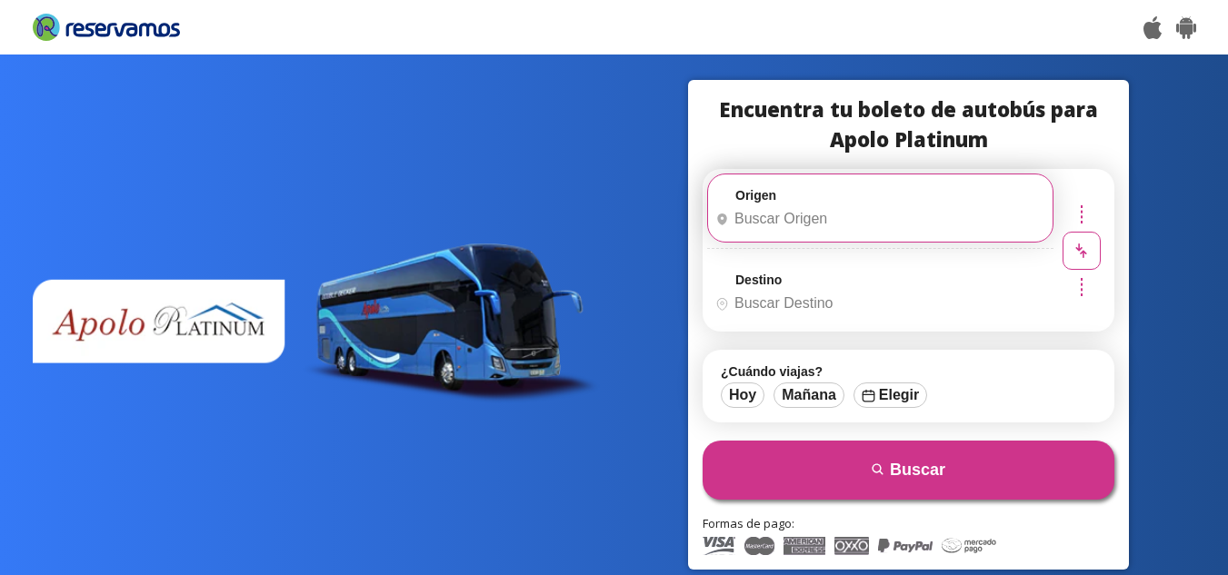
click at [956, 204] on input "Origen" at bounding box center [878, 218] width 340 height 45
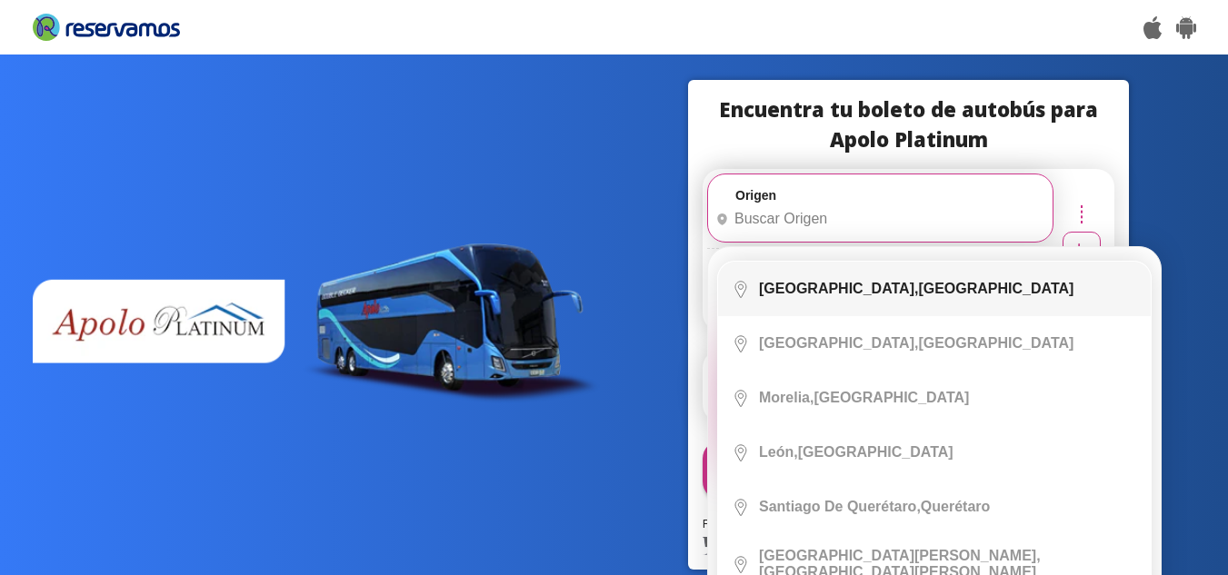
click at [984, 285] on div "Ciudad de México, Distrito Federal" at bounding box center [916, 289] width 315 height 16
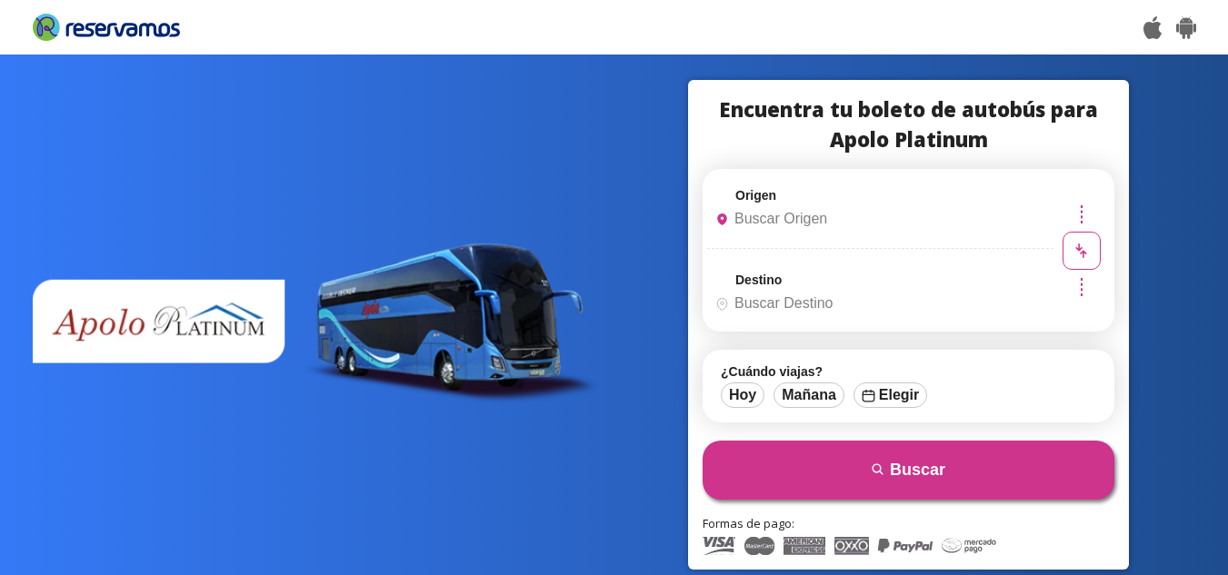
type input "[GEOGRAPHIC_DATA], [GEOGRAPHIC_DATA]"
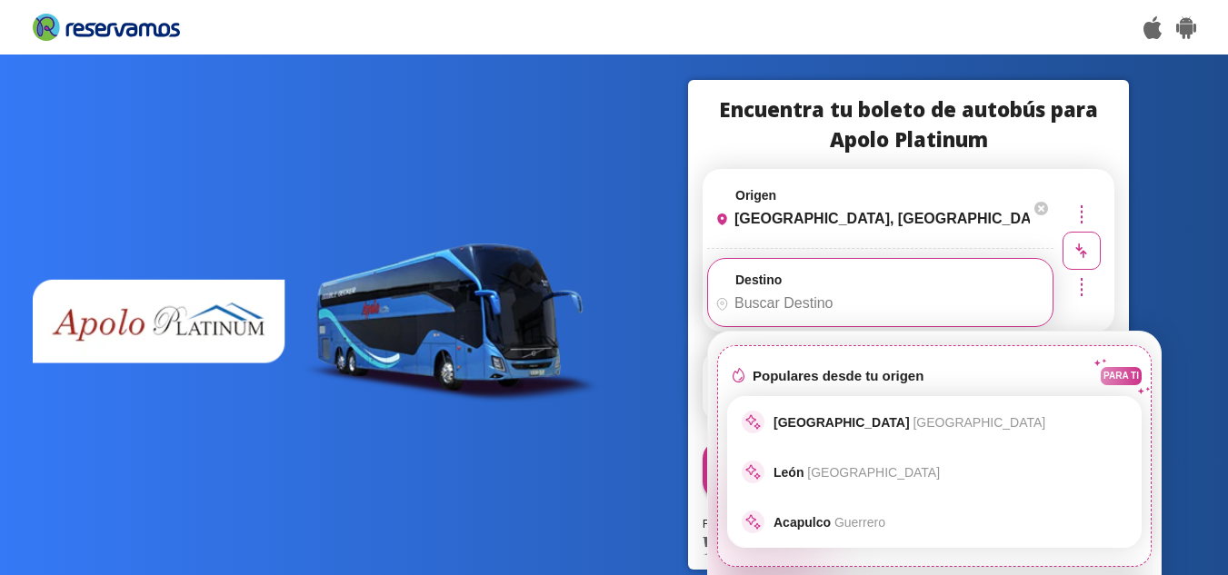
click at [856, 287] on input "Destino" at bounding box center [878, 303] width 340 height 45
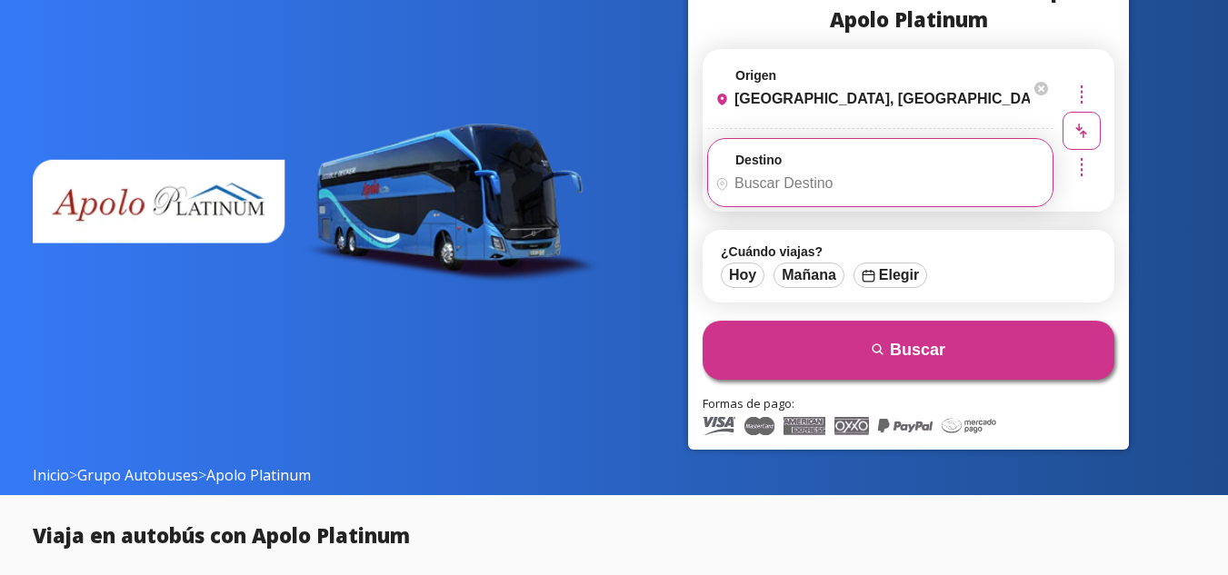
scroll to position [130, 0]
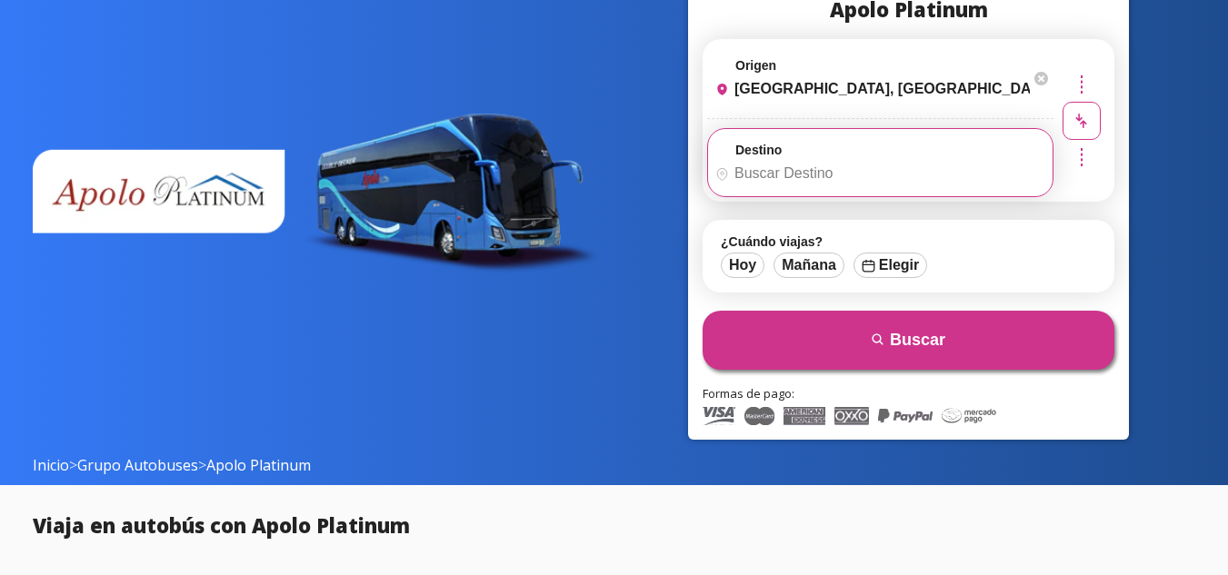
click at [878, 168] on input "Destino" at bounding box center [878, 173] width 340 height 45
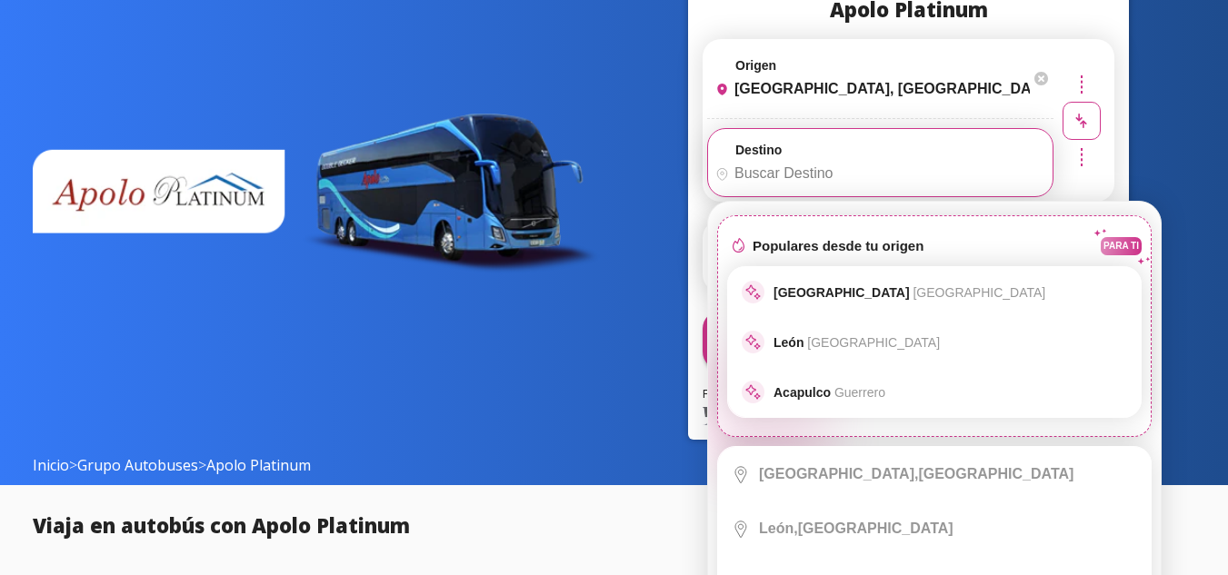
click at [878, 168] on input "Destino" at bounding box center [878, 173] width 340 height 45
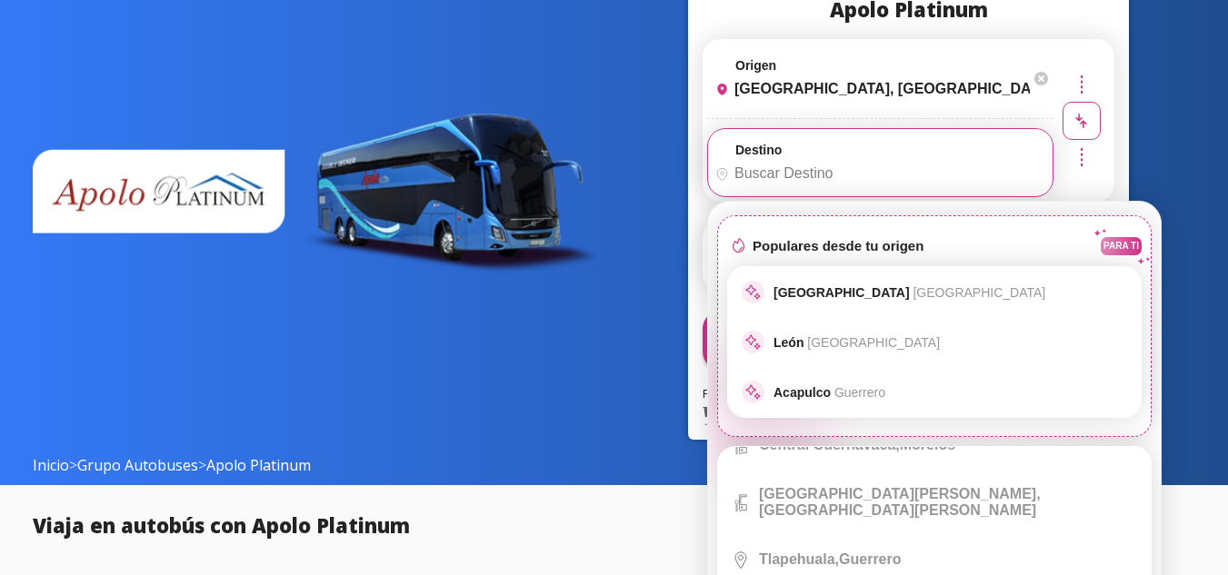
scroll to position [4345, 0]
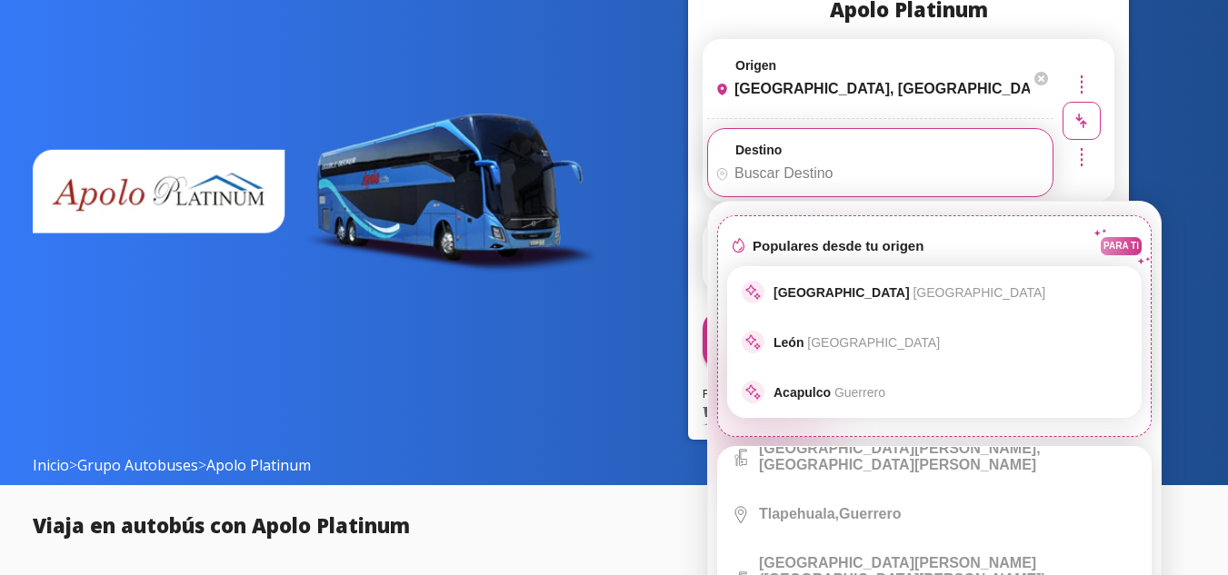
click at [824, 166] on input "Destino" at bounding box center [878, 173] width 340 height 45
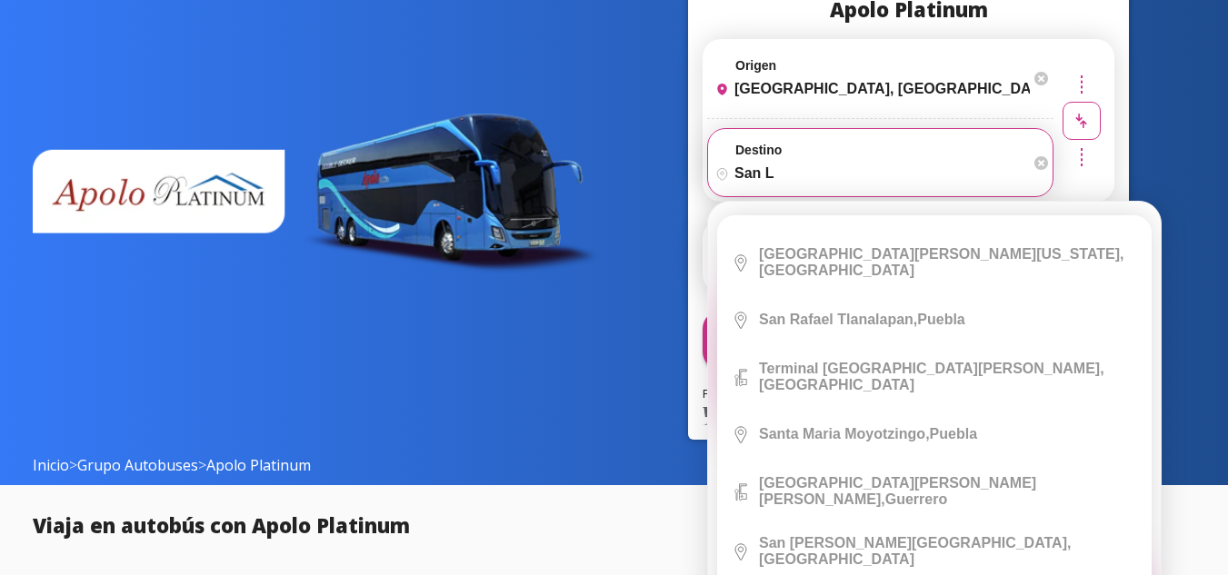
scroll to position [365, 0]
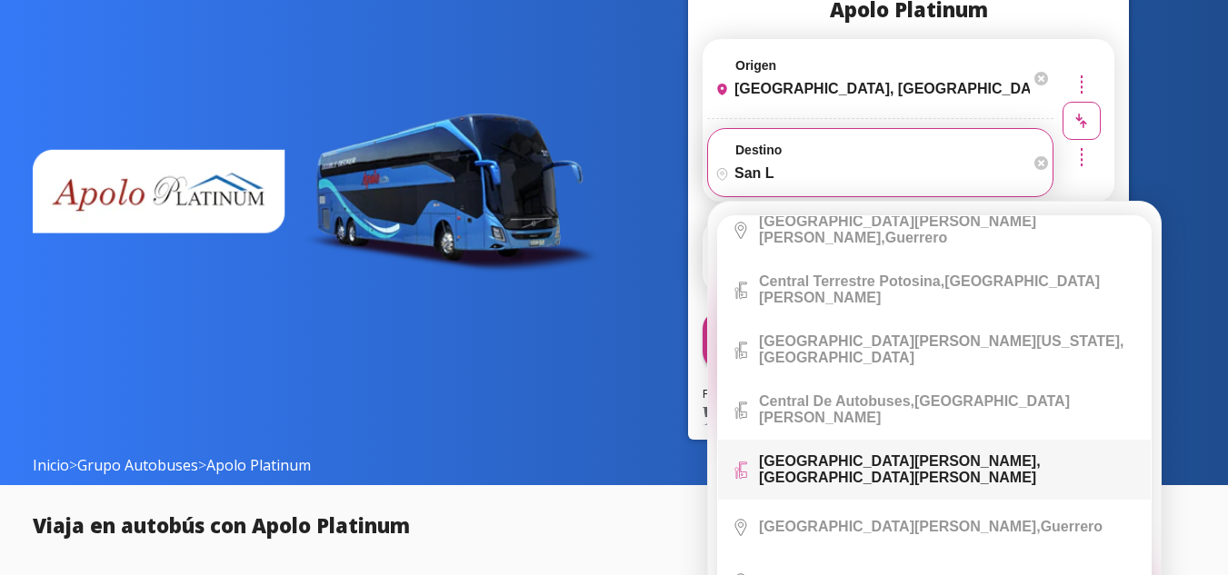
click at [845, 454] on b "San Luis Potosí," at bounding box center [900, 461] width 282 height 15
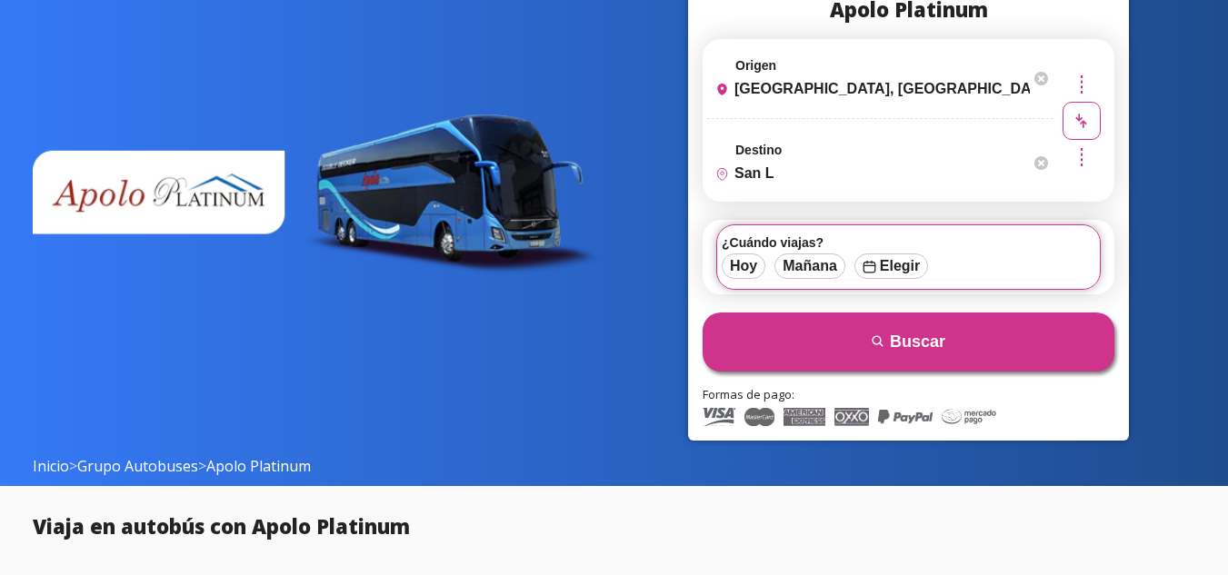
scroll to position [164, 0]
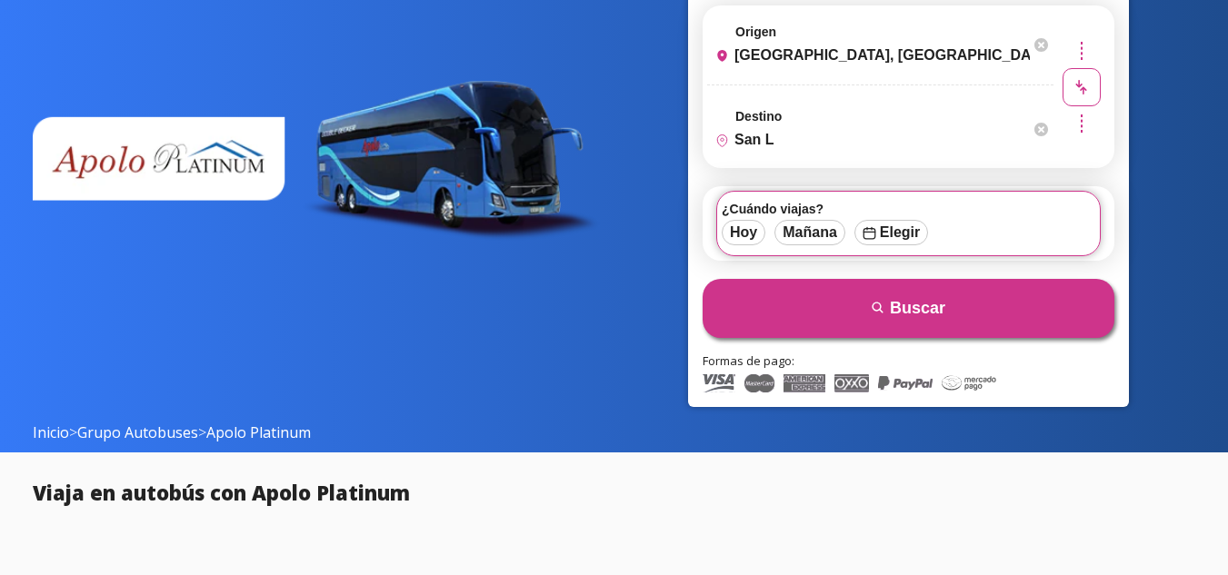
type input "[GEOGRAPHIC_DATA][PERSON_NAME], [GEOGRAPHIC_DATA][PERSON_NAME]"
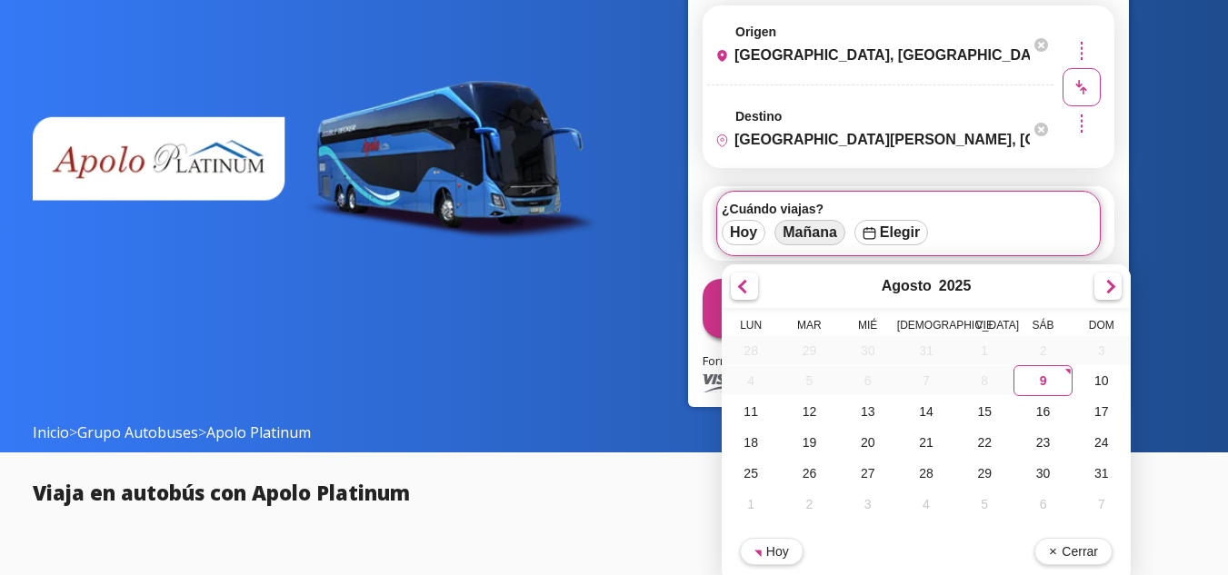
click at [815, 229] on button "Mañana" at bounding box center [809, 232] width 71 height 25
type input "10-Ago-25"
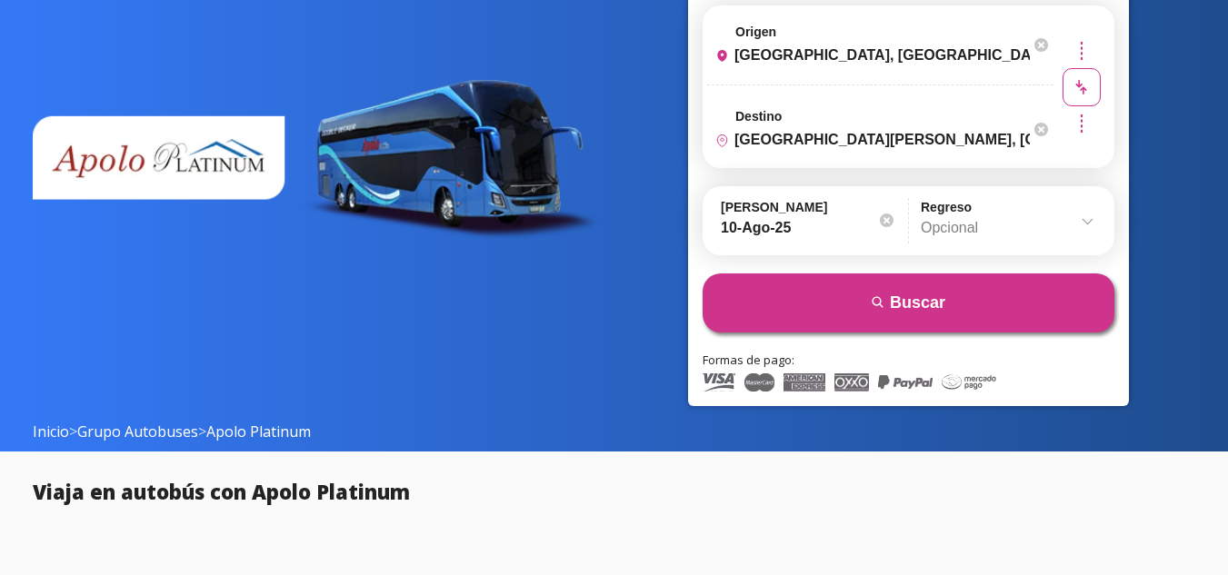
scroll to position [163, 0]
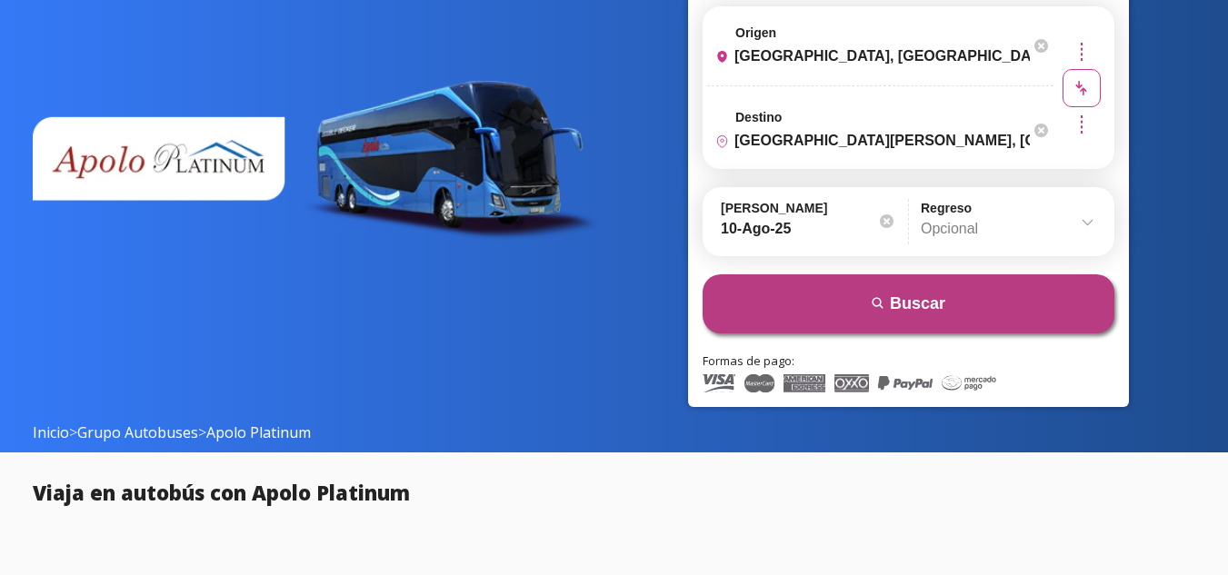
click at [931, 292] on button "search Buscar" at bounding box center [909, 304] width 412 height 59
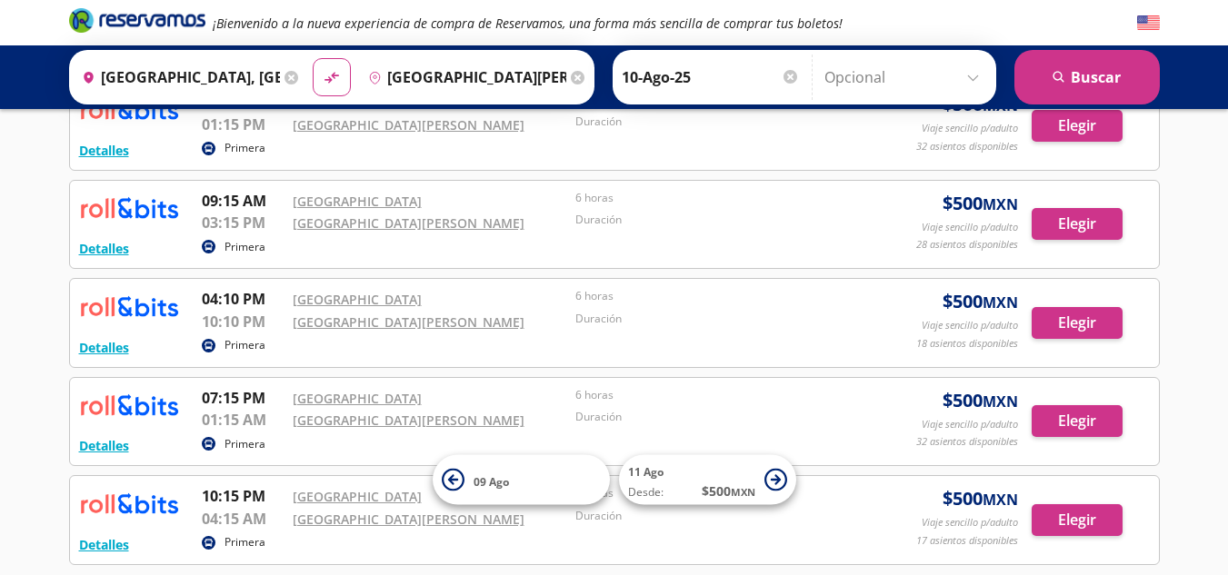
scroll to position [264, 0]
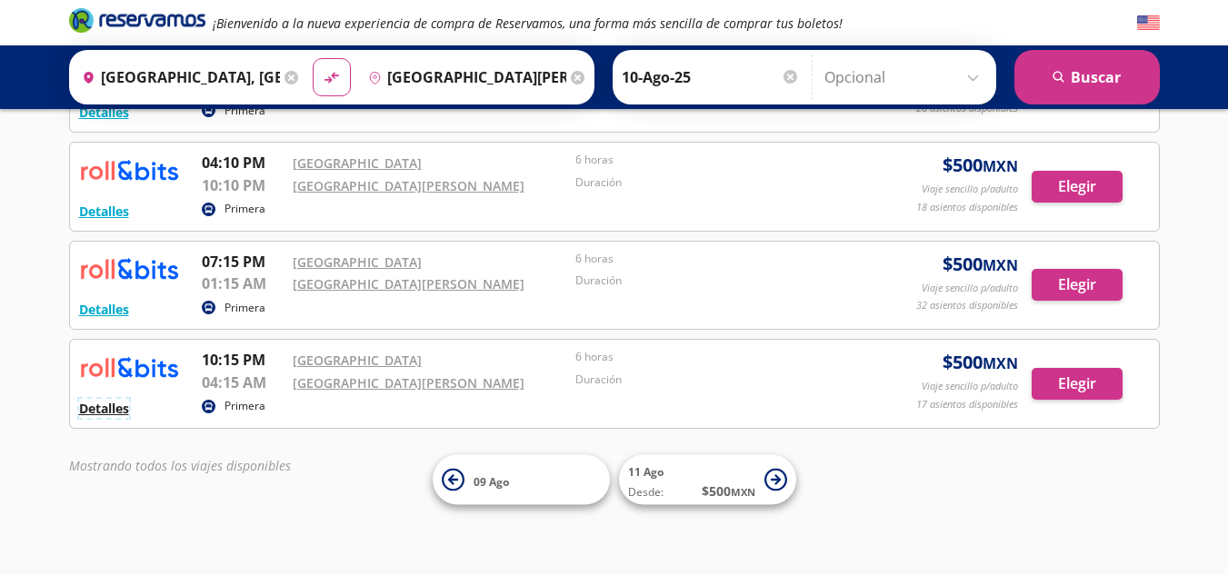
click at [104, 407] on button "Detalles" at bounding box center [104, 408] width 50 height 19
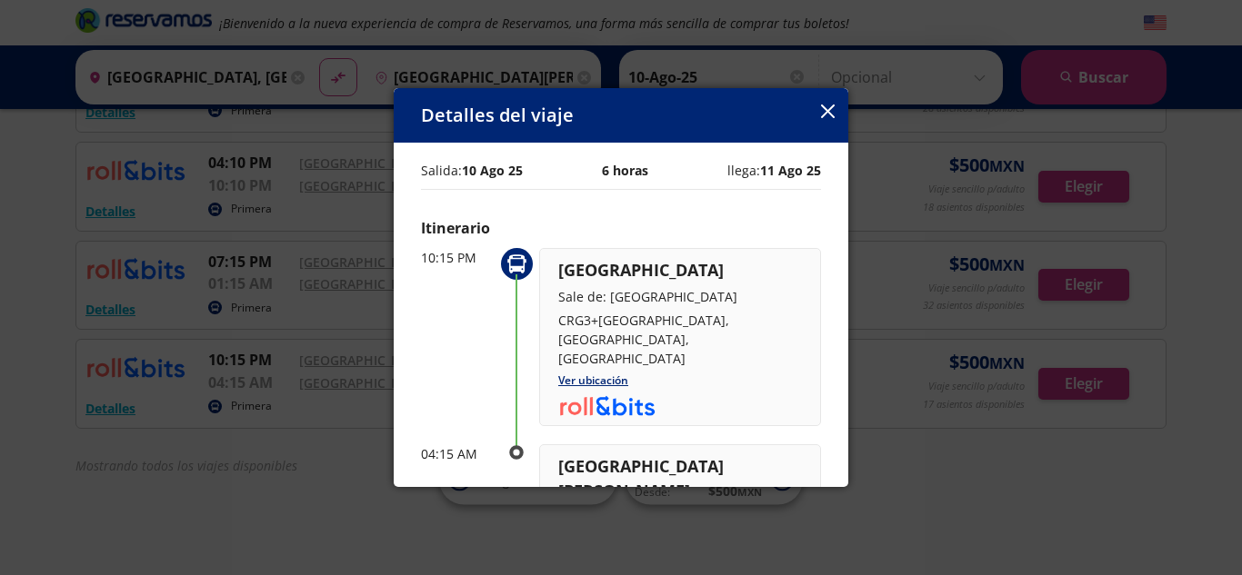
click at [829, 107] on icon "button" at bounding box center [828, 112] width 14 height 14
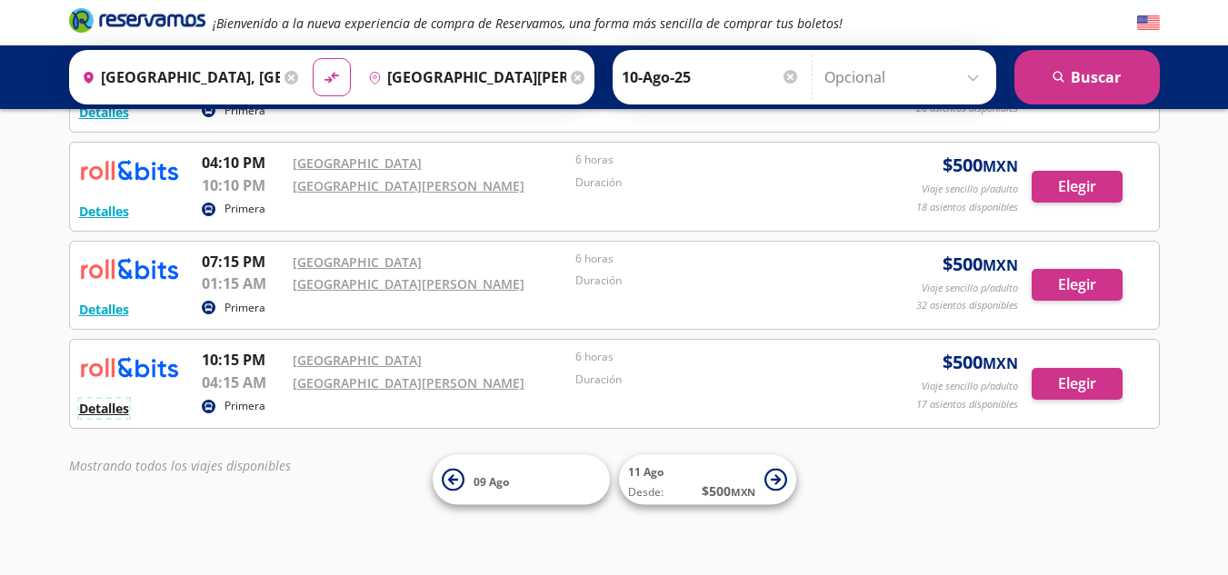
click at [122, 410] on button "Detalles" at bounding box center [104, 408] width 50 height 19
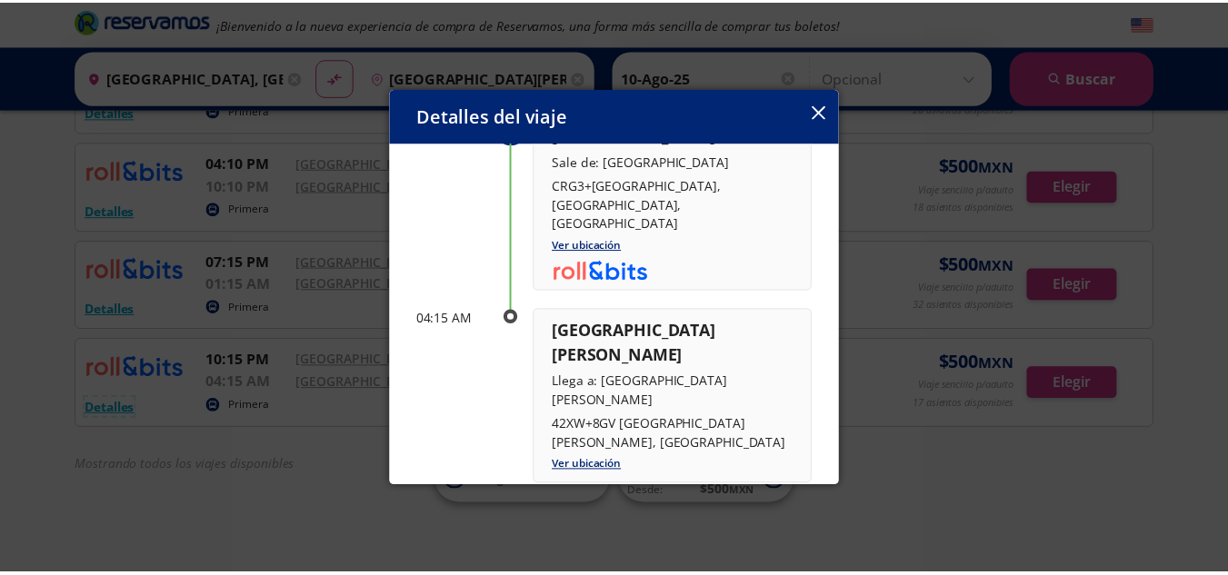
scroll to position [0, 0]
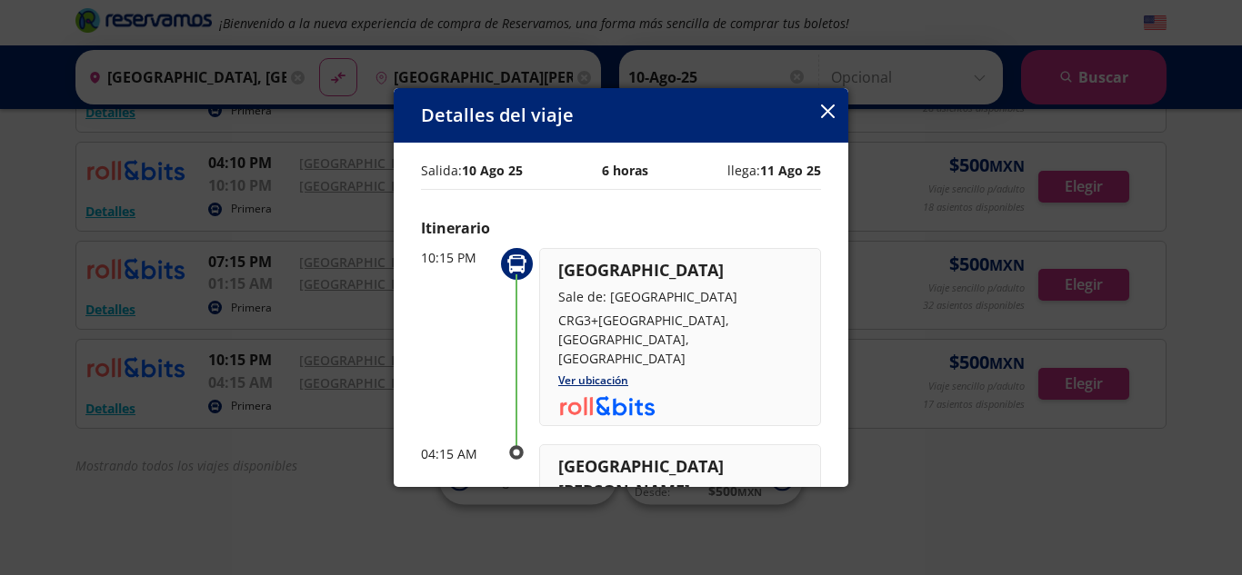
click at [821, 103] on button "button" at bounding box center [828, 113] width 14 height 22
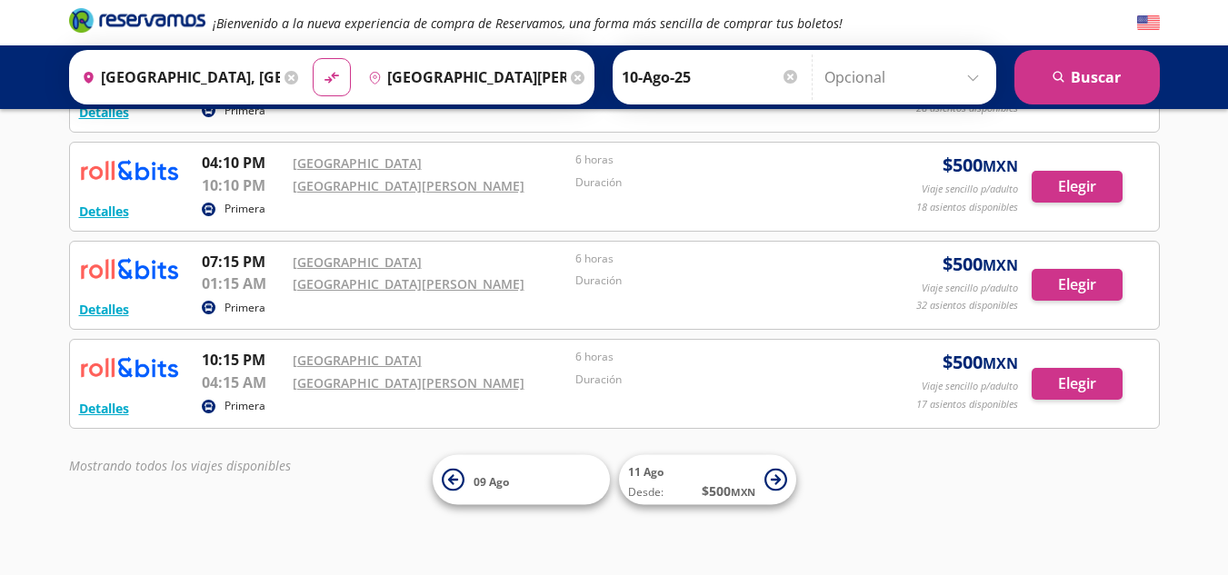
click at [788, 79] on div at bounding box center [791, 77] width 14 height 14
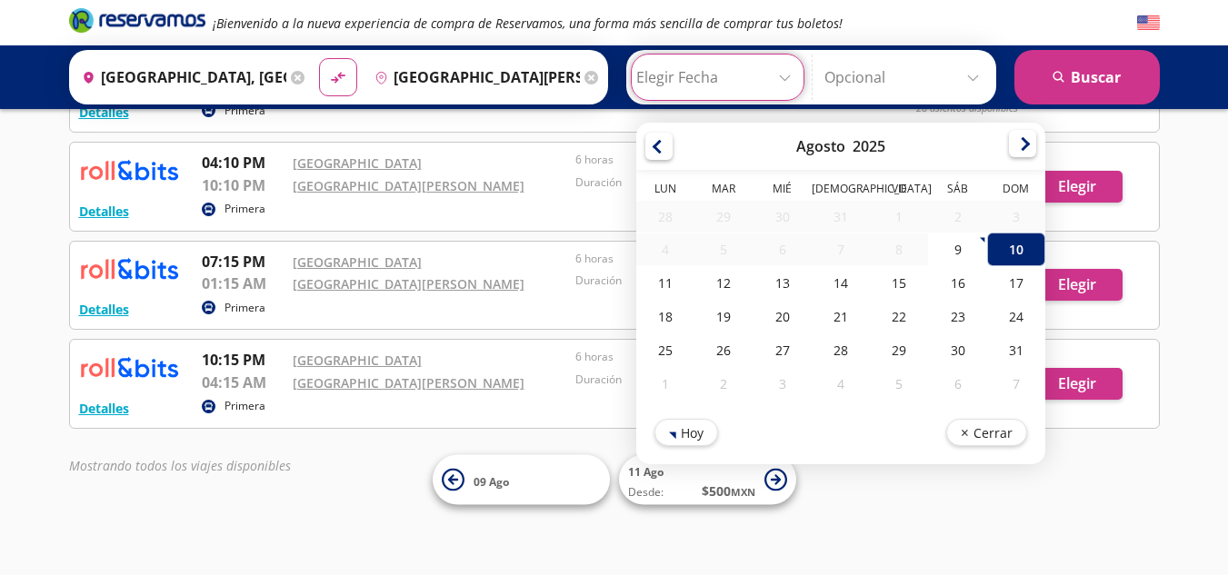
click at [1010, 144] on div at bounding box center [1022, 143] width 27 height 27
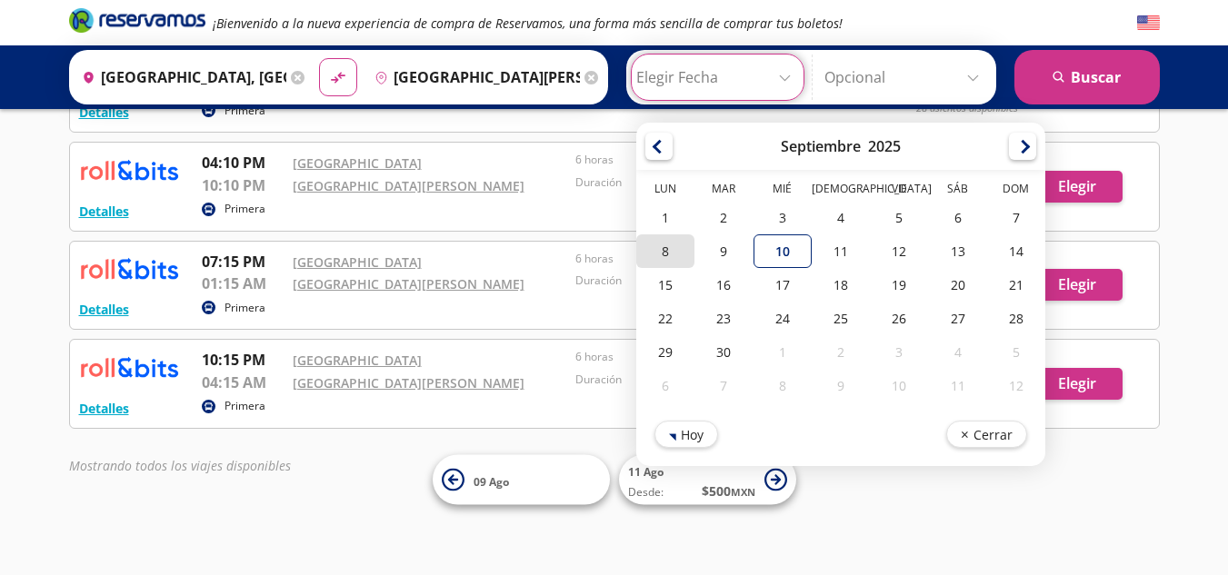
click at [664, 265] on div "8" at bounding box center [665, 252] width 58 height 34
type input "08-Sep-25"
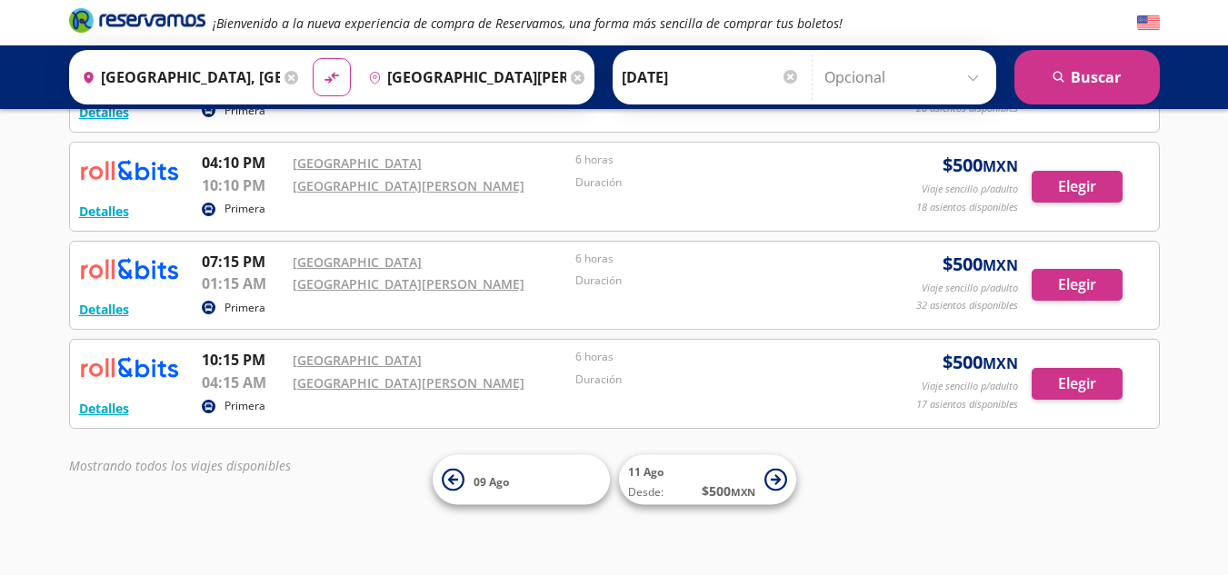
click at [970, 77] on input "Opcional" at bounding box center [905, 77] width 163 height 45
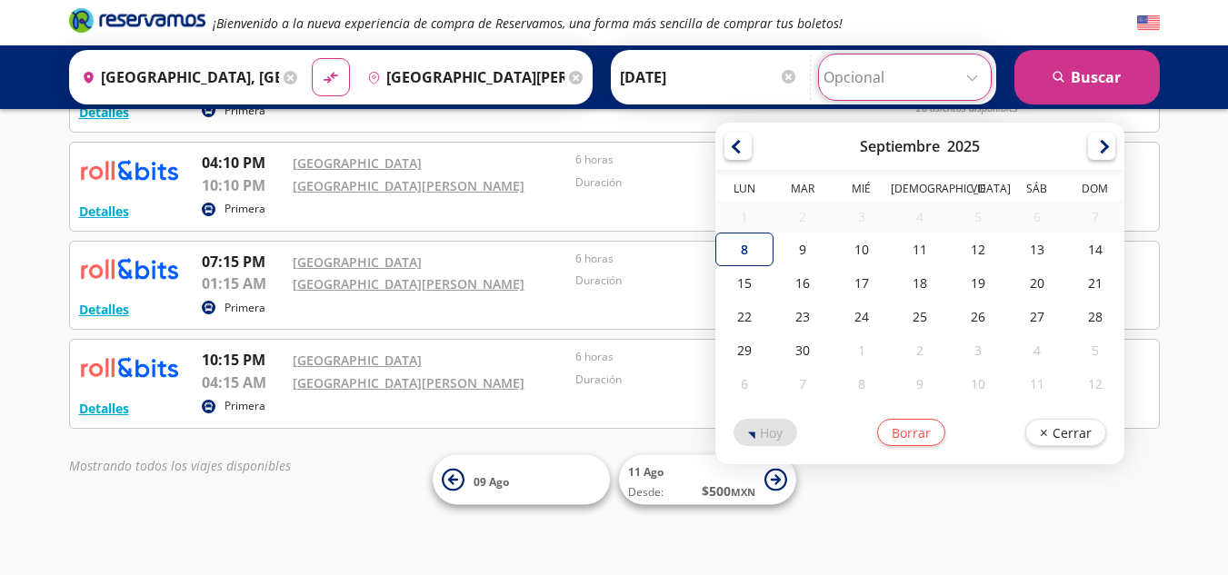
click at [970, 77] on input "Opcional" at bounding box center [905, 77] width 163 height 45
click at [719, 69] on input "08-Sep-25" at bounding box center [709, 77] width 178 height 45
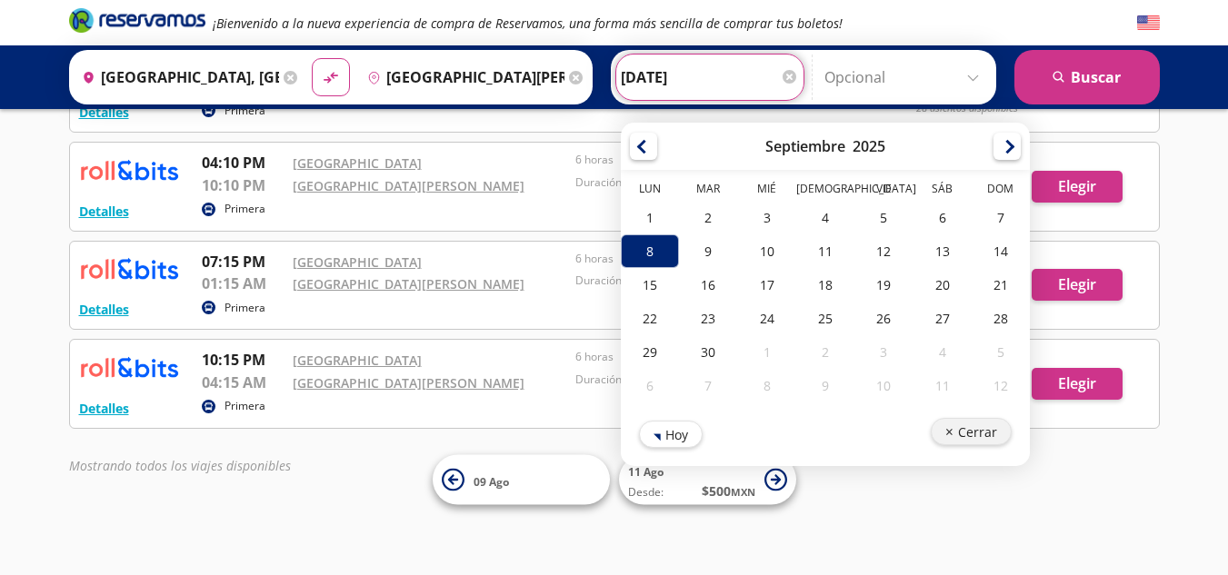
click at [957, 425] on button "Cerrar" at bounding box center [970, 431] width 81 height 27
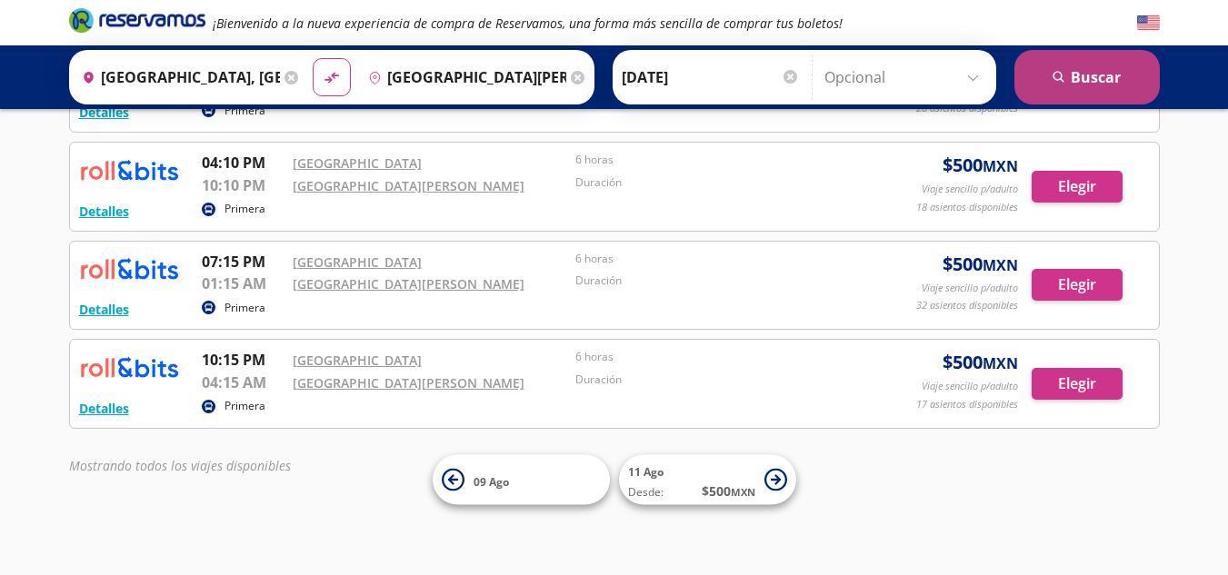
click at [1085, 84] on button "search Buscar" at bounding box center [1086, 77] width 145 height 55
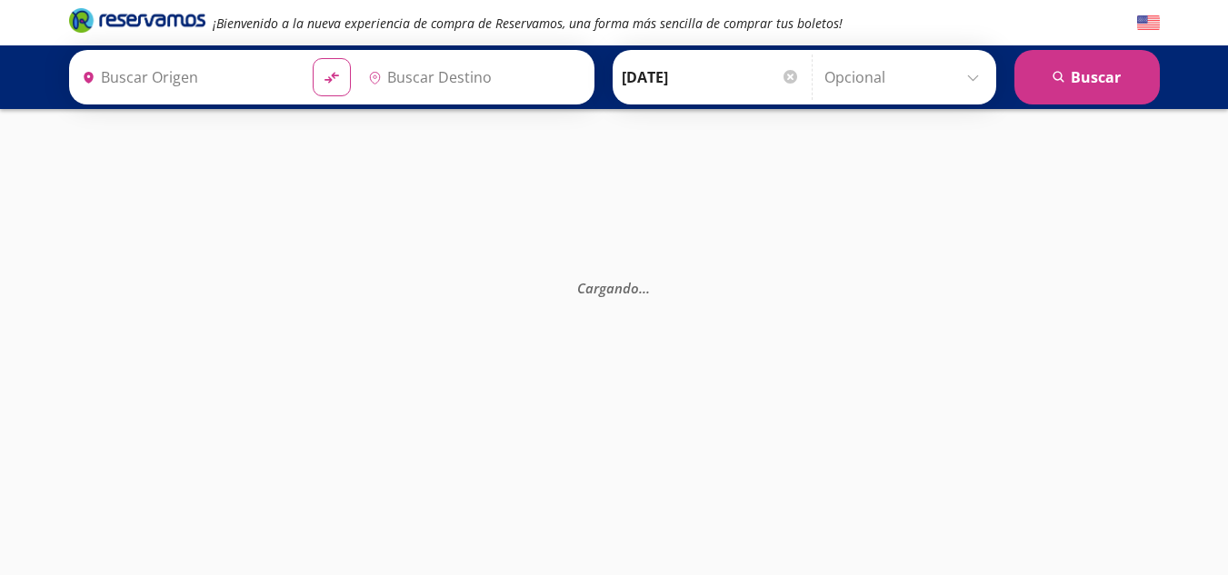
type input "[GEOGRAPHIC_DATA], [GEOGRAPHIC_DATA]"
type input "[GEOGRAPHIC_DATA][PERSON_NAME], [GEOGRAPHIC_DATA][PERSON_NAME]"
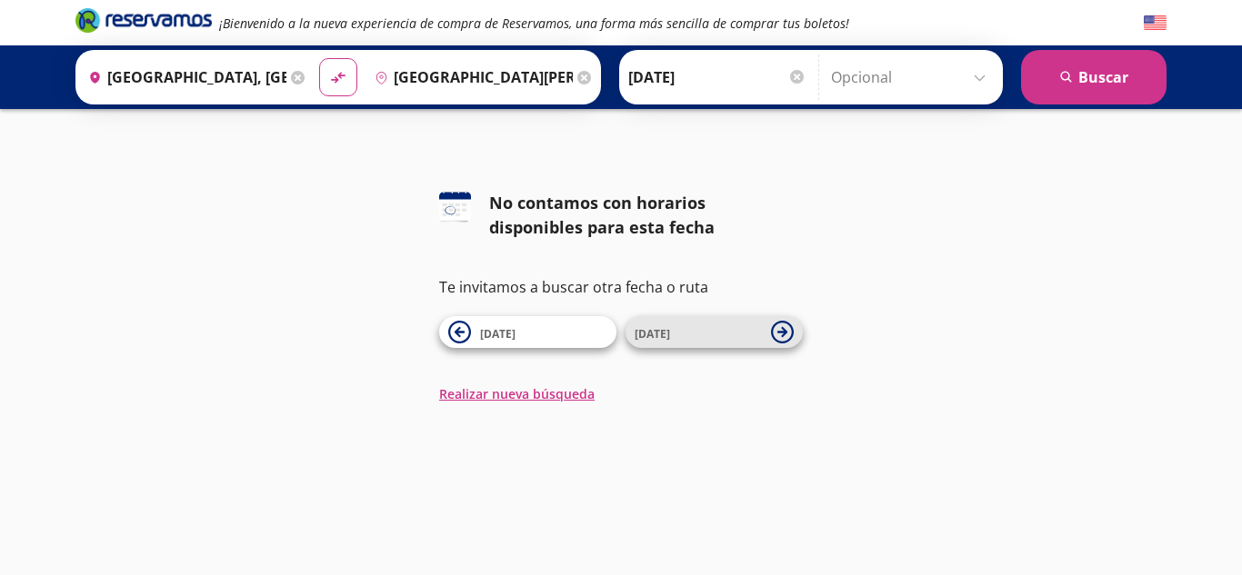
click at [779, 332] on icon at bounding box center [782, 332] width 10 height 10
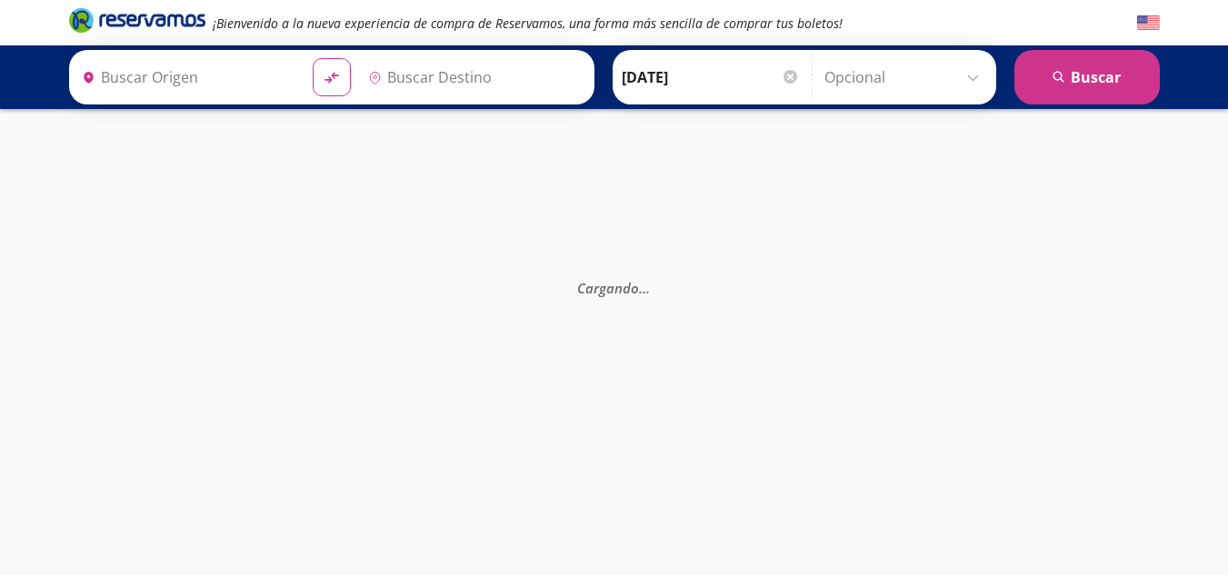
type input "[GEOGRAPHIC_DATA], [GEOGRAPHIC_DATA]"
type input "[GEOGRAPHIC_DATA][PERSON_NAME], [GEOGRAPHIC_DATA][PERSON_NAME]"
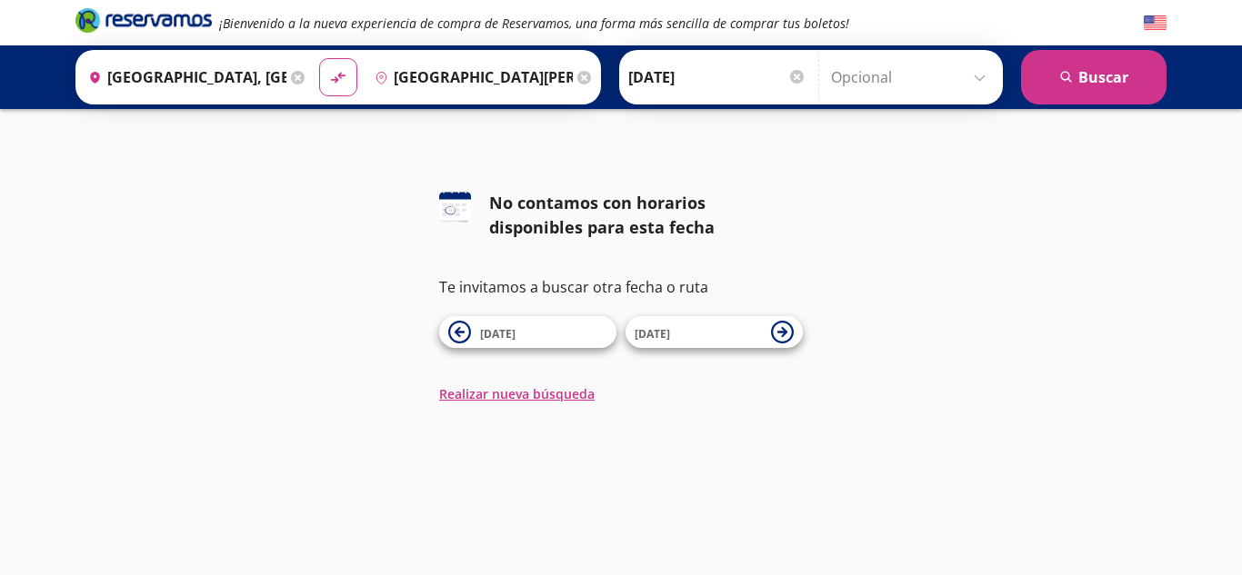
click at [785, 78] on div "Ida 09-Sep-25 Elige tu fecha de ida Septiembre 2025 Lun Mar Mié Jue Vie Sáb Dom…" at bounding box center [717, 77] width 187 height 45
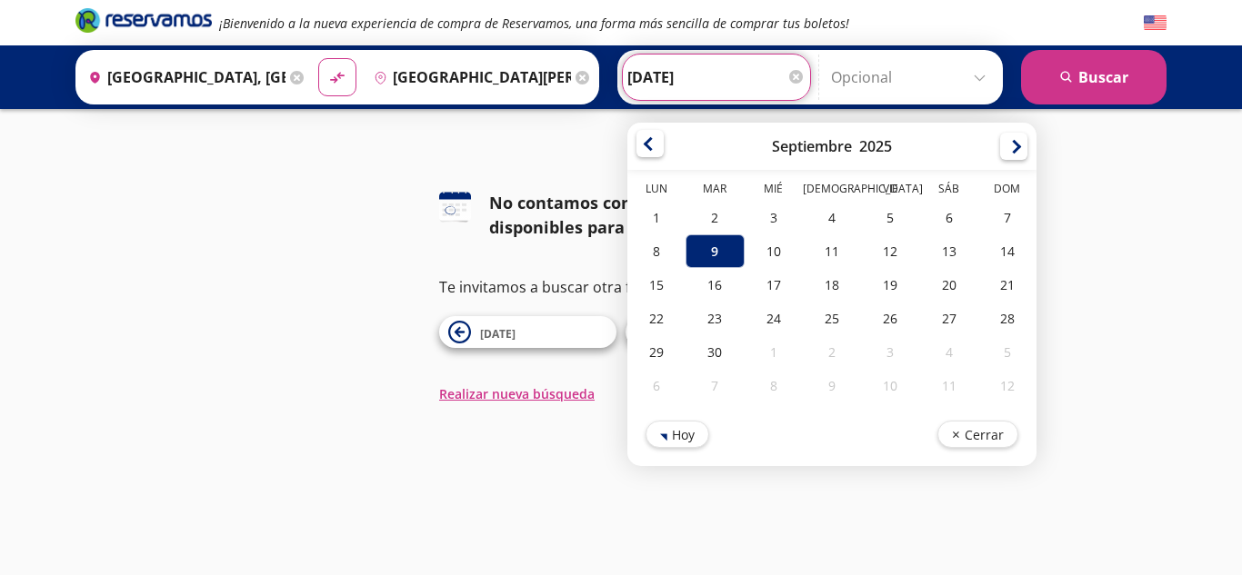
click at [636, 153] on div at bounding box center [649, 143] width 27 height 27
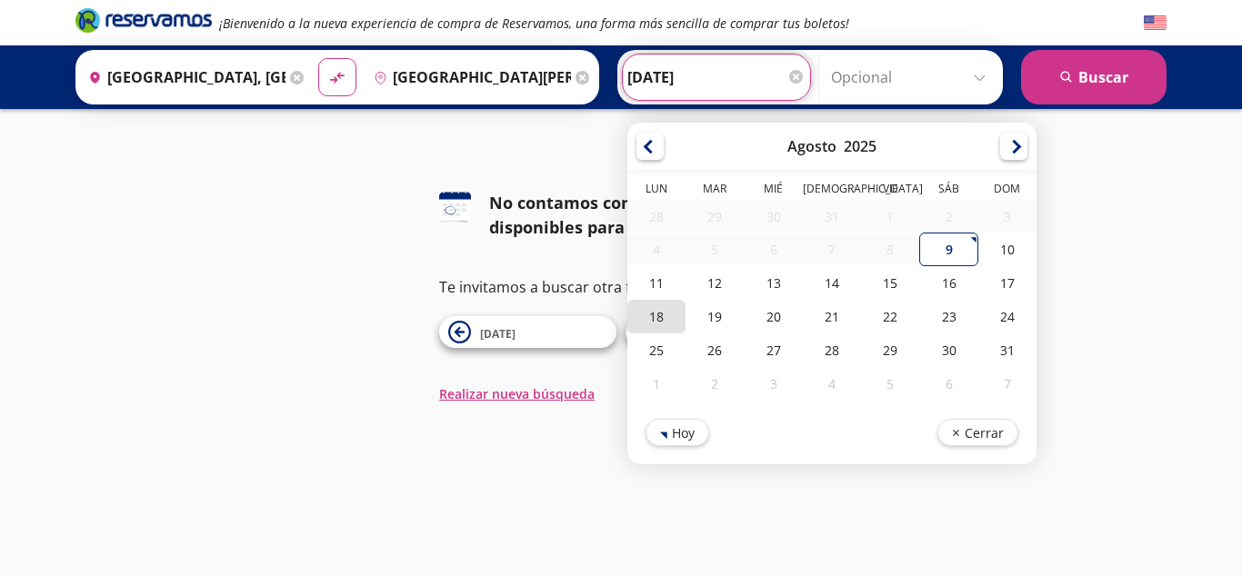
click at [642, 317] on div "18" at bounding box center [656, 317] width 58 height 34
type input "18-Ago-25"
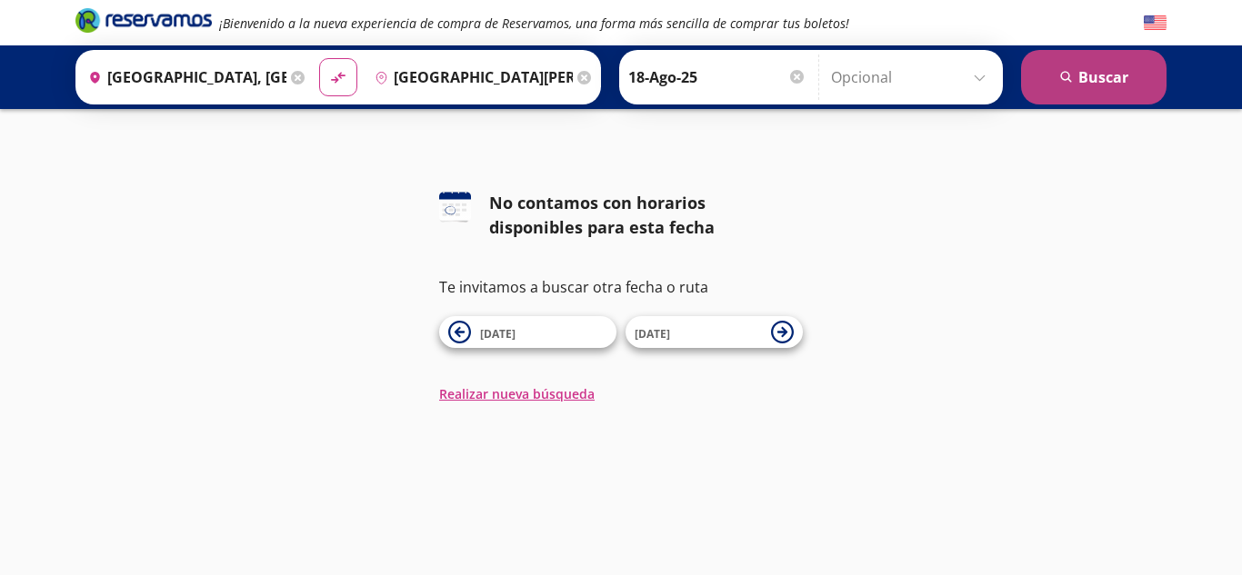
click at [1082, 78] on button "search Buscar" at bounding box center [1093, 77] width 145 height 55
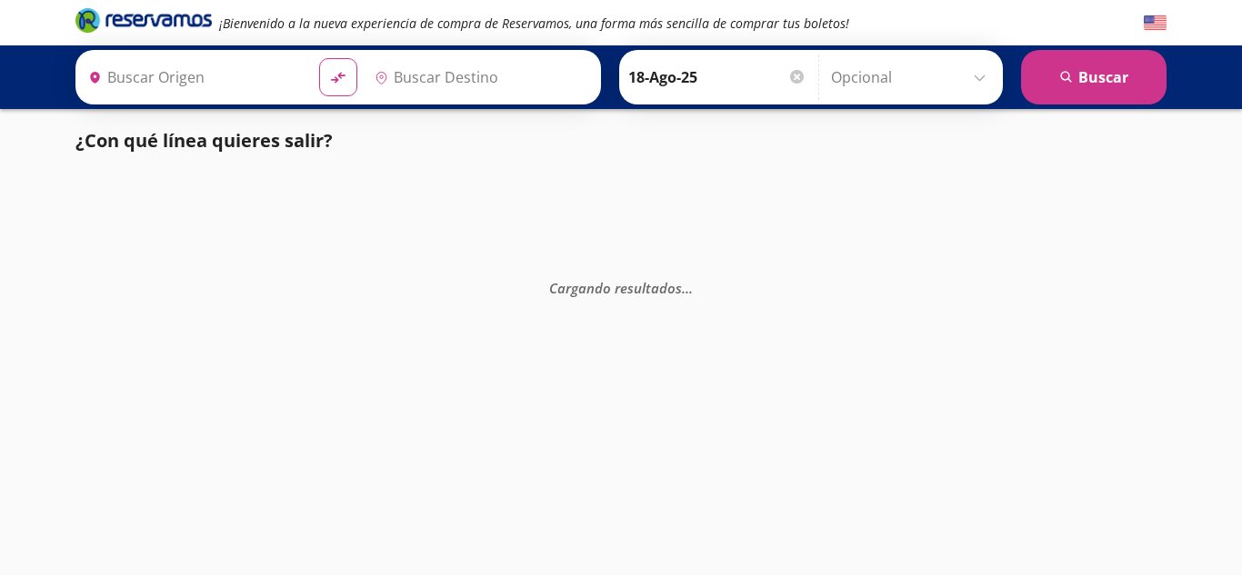
type input "[GEOGRAPHIC_DATA], [GEOGRAPHIC_DATA]"
type input "[GEOGRAPHIC_DATA][PERSON_NAME], [GEOGRAPHIC_DATA][PERSON_NAME]"
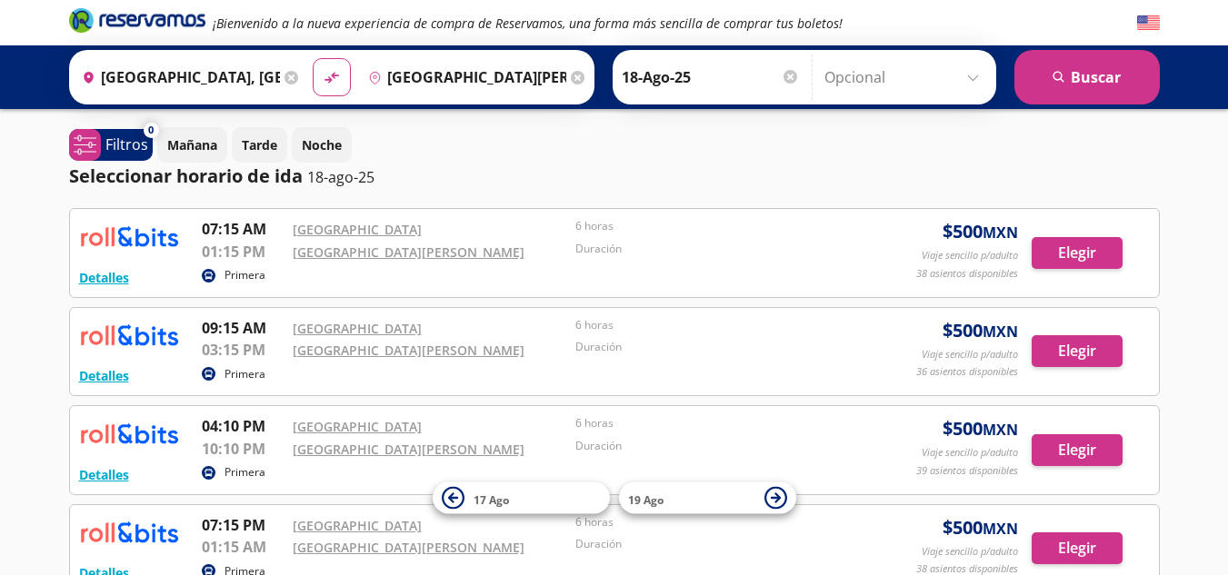
click at [139, 20] on icon "Brand Logo" at bounding box center [137, 19] width 136 height 27
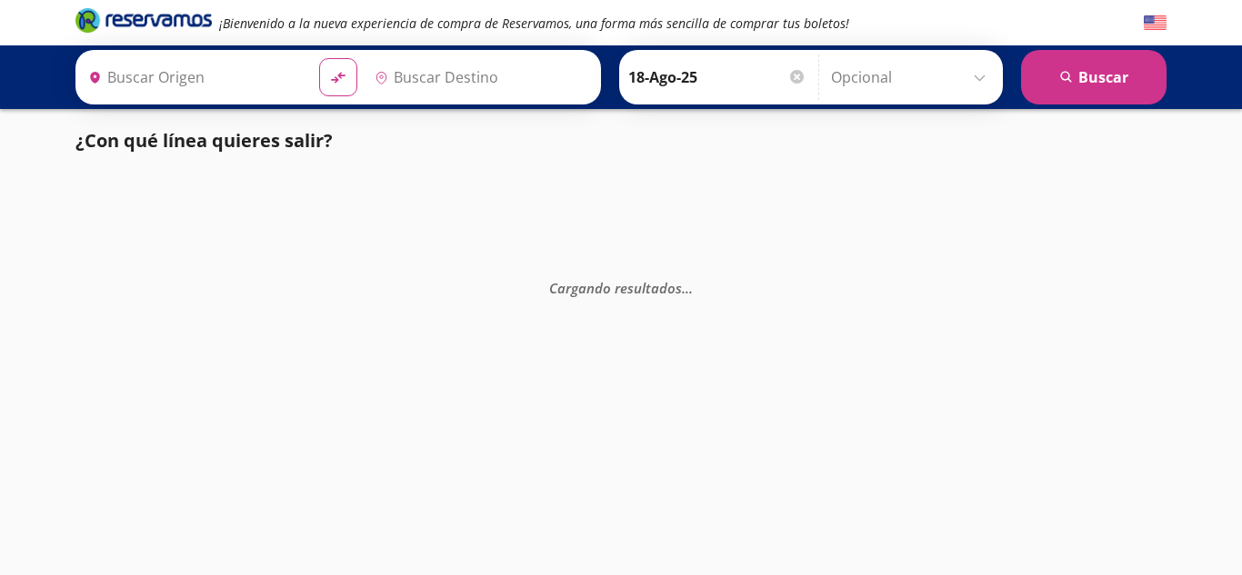
type input "[GEOGRAPHIC_DATA], [GEOGRAPHIC_DATA]"
type input "[GEOGRAPHIC_DATA][PERSON_NAME], [GEOGRAPHIC_DATA][PERSON_NAME]"
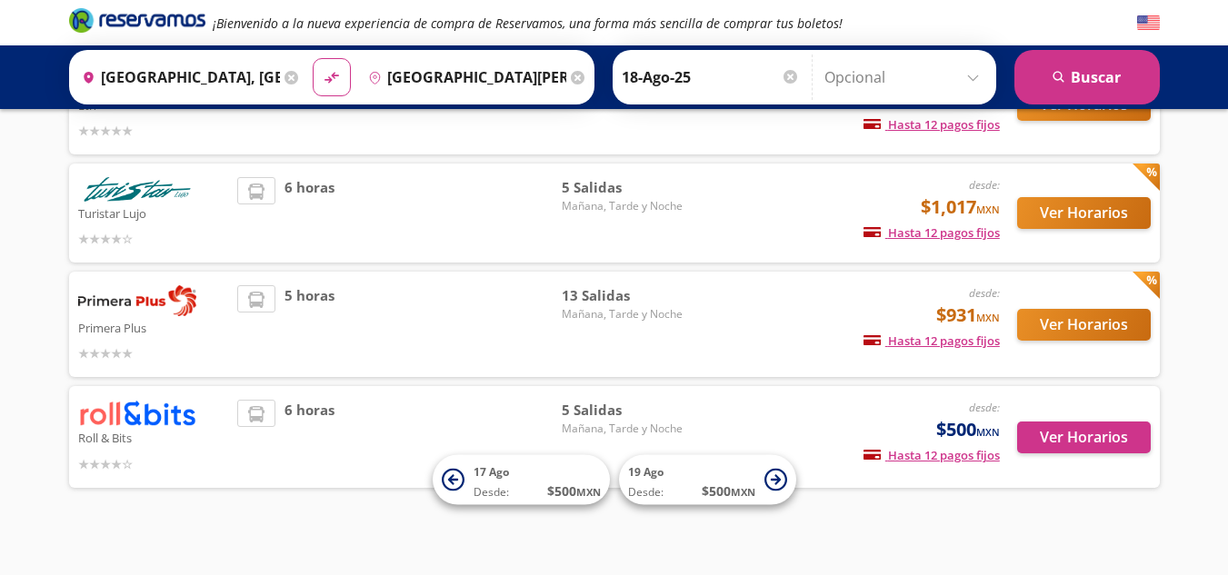
scroll to position [198, 0]
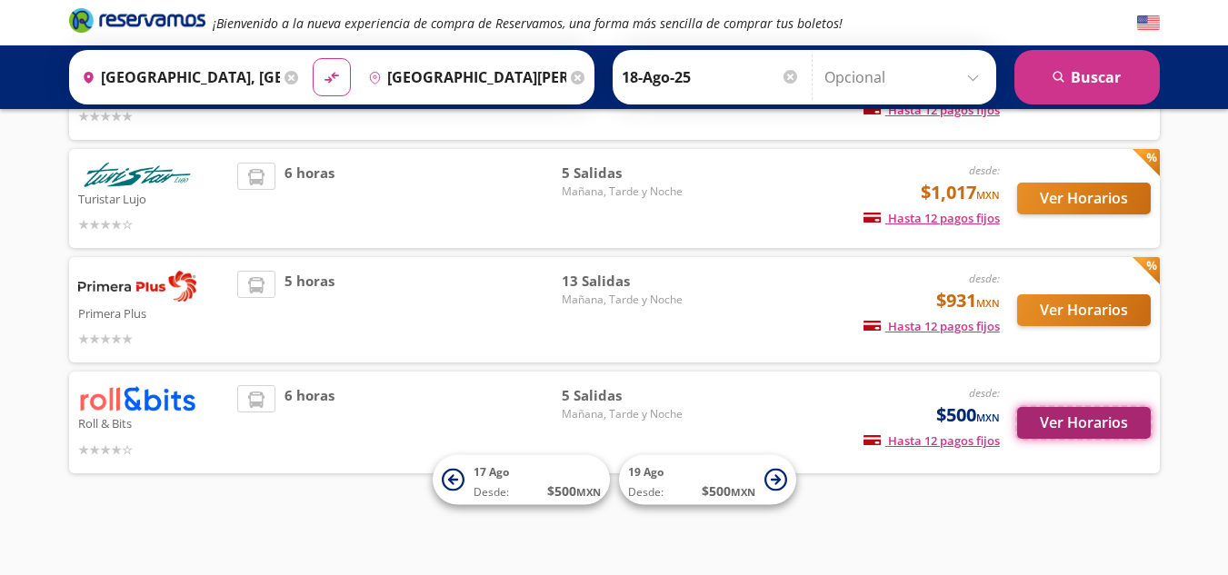
click at [1089, 417] on button "Ver Horarios" at bounding box center [1084, 423] width 134 height 32
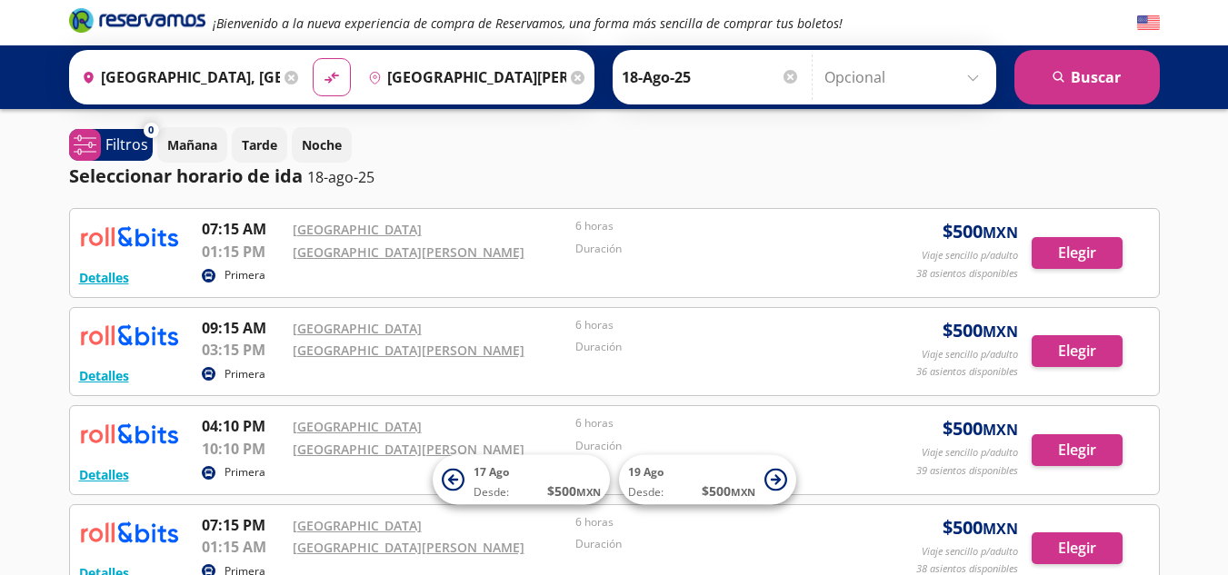
click at [239, 273] on p "Primera" at bounding box center [245, 275] width 41 height 16
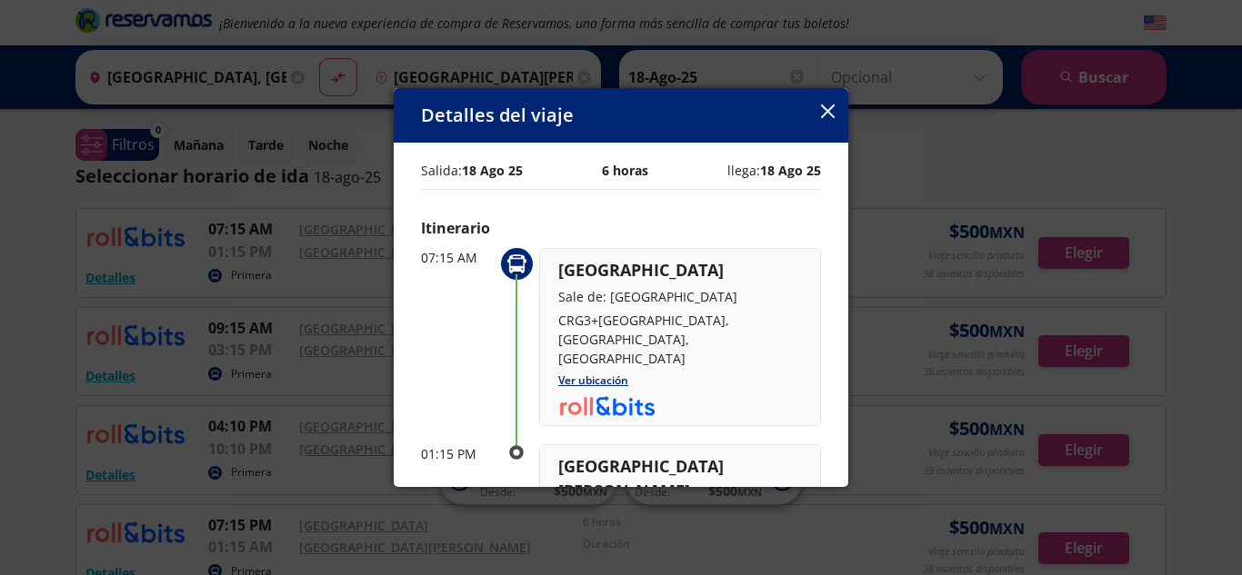
click at [823, 111] on icon "button" at bounding box center [828, 112] width 14 height 14
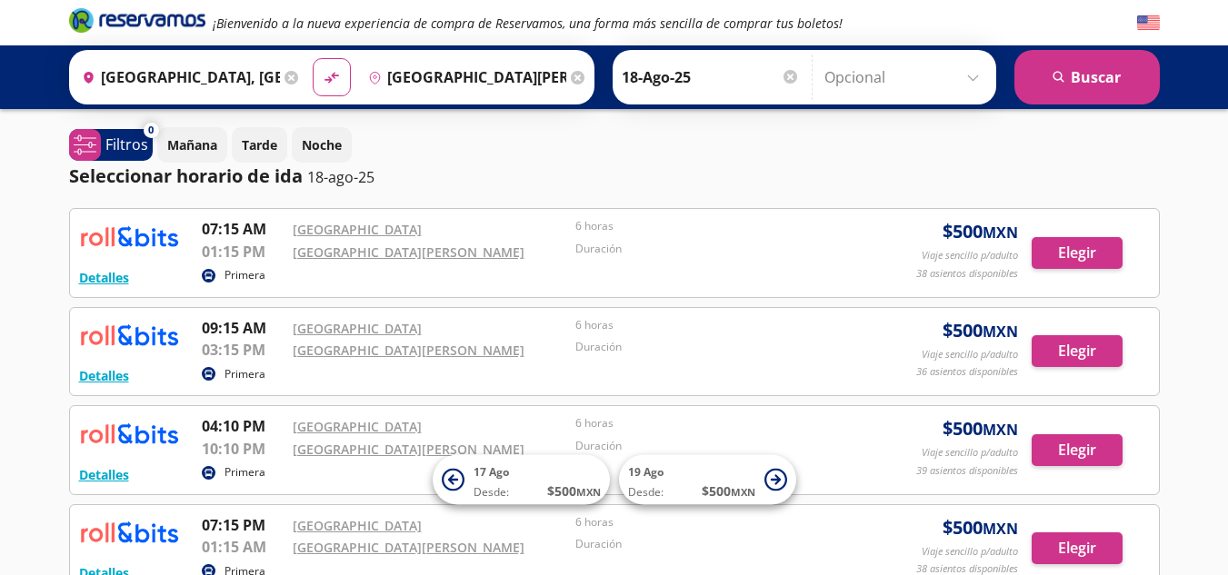
click at [130, 235] on img at bounding box center [129, 236] width 100 height 36
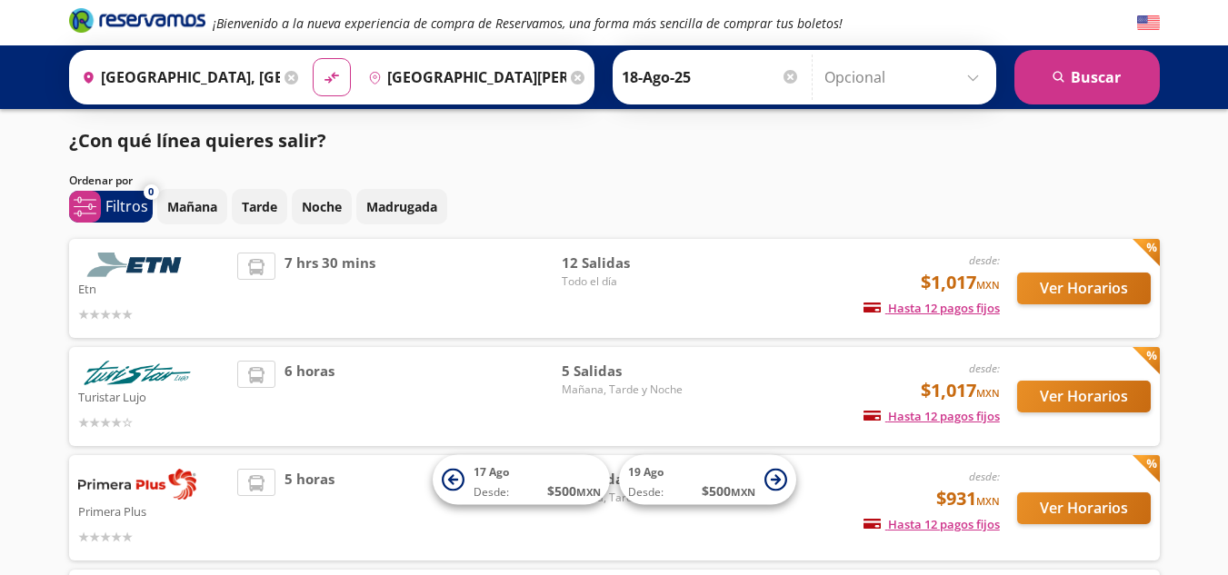
scroll to position [198, 0]
type input "[GEOGRAPHIC_DATA], [GEOGRAPHIC_DATA]"
type input "[GEOGRAPHIC_DATA][PERSON_NAME], [GEOGRAPHIC_DATA][PERSON_NAME]"
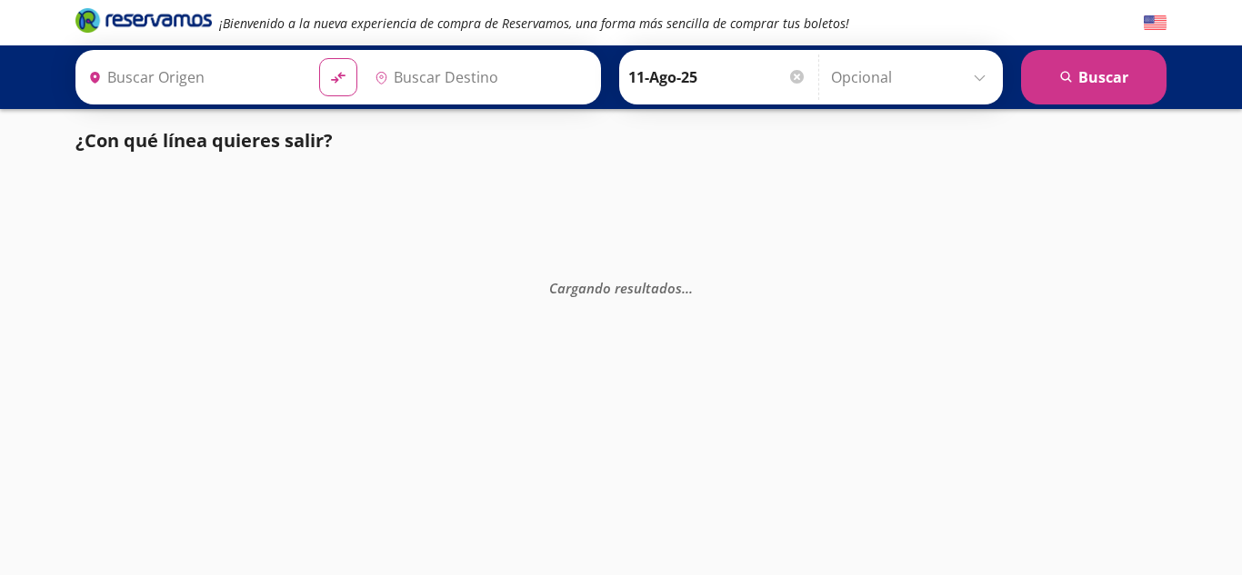
type input "[GEOGRAPHIC_DATA], [GEOGRAPHIC_DATA]"
type input "[GEOGRAPHIC_DATA][PERSON_NAME], [GEOGRAPHIC_DATA][PERSON_NAME]"
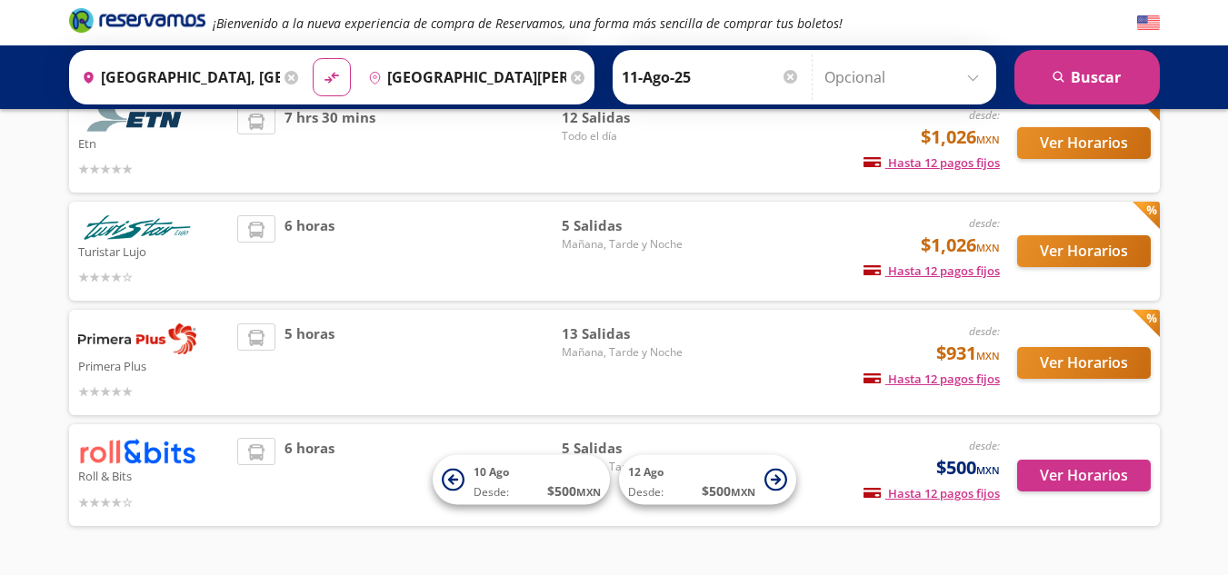
scroll to position [198, 0]
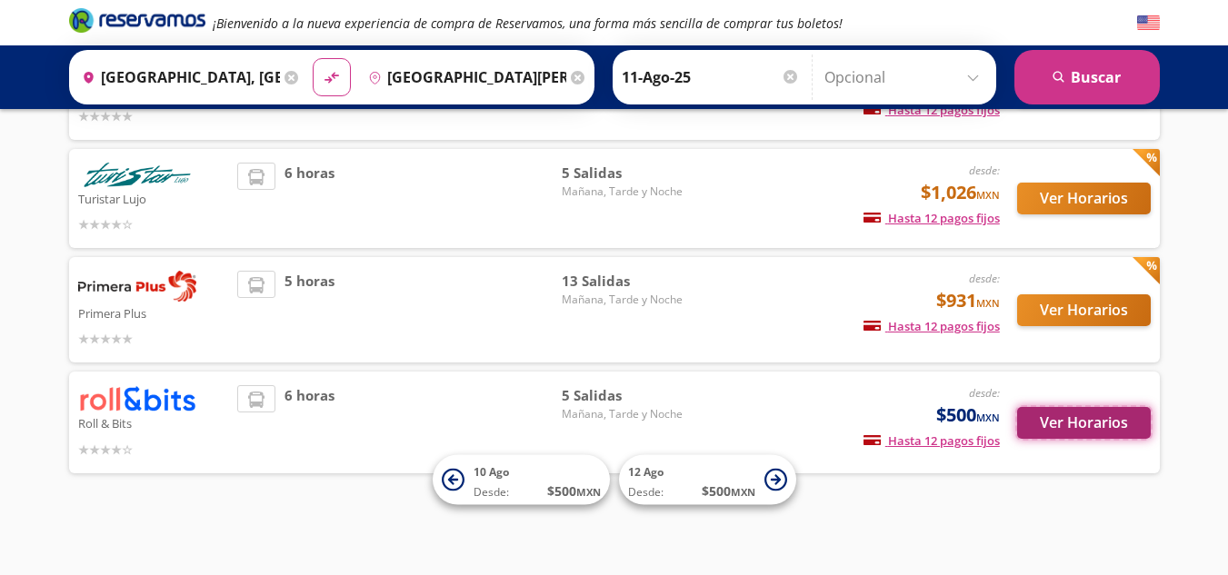
click at [1095, 421] on button "Ver Horarios" at bounding box center [1084, 423] width 134 height 32
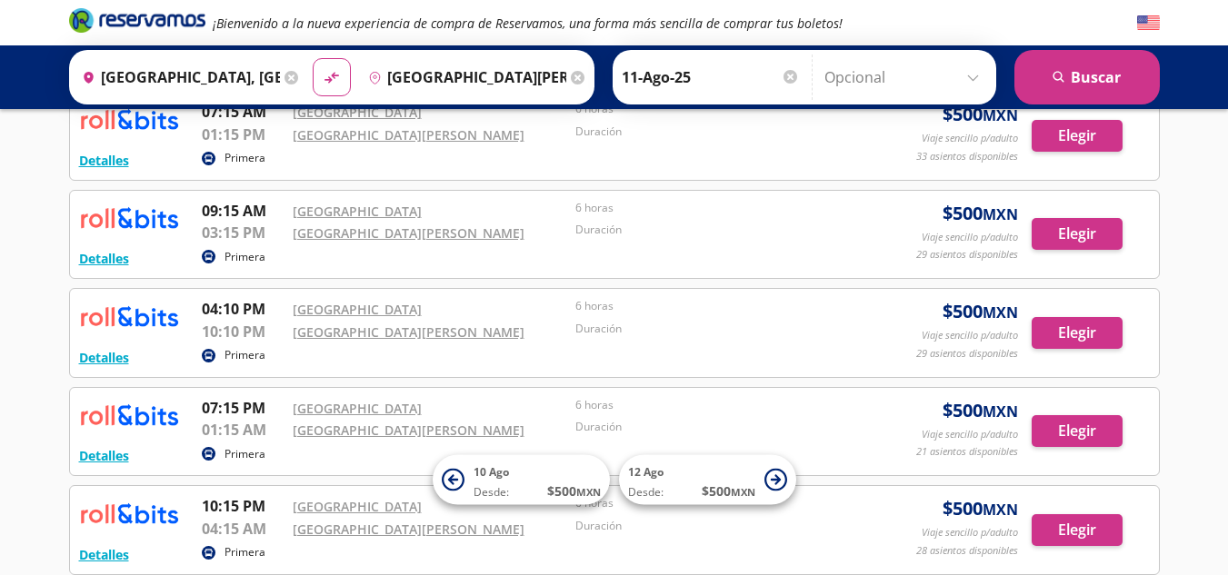
scroll to position [119, 0]
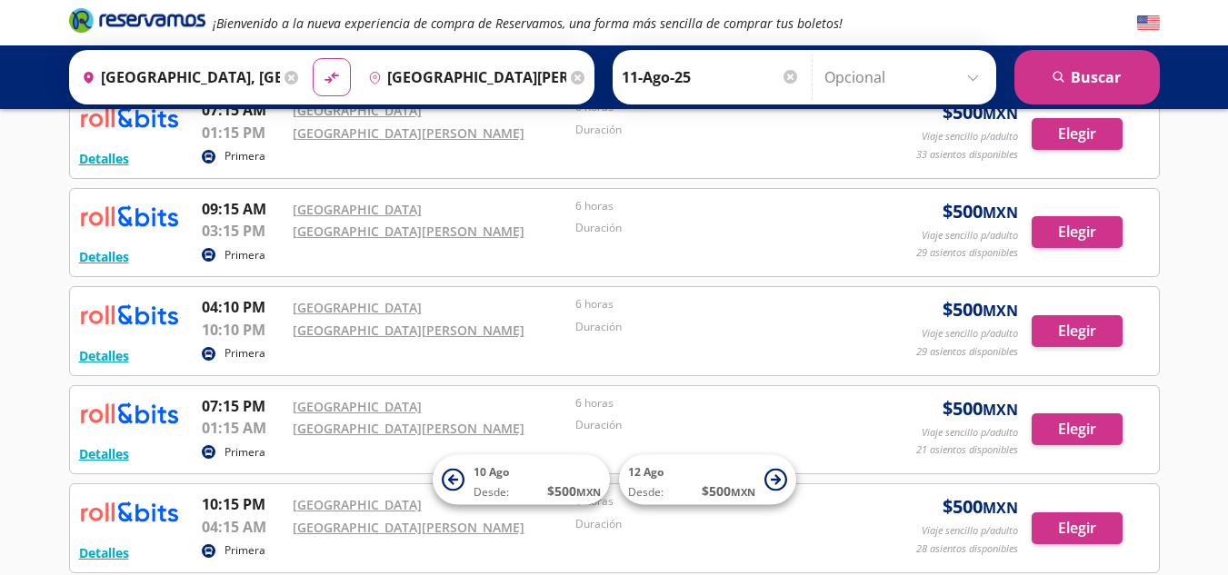
click at [1197, 408] on div "¡Bienvenido a la nueva experiencia de compra de Reservamos, una forma más senci…" at bounding box center [614, 313] width 1228 height 864
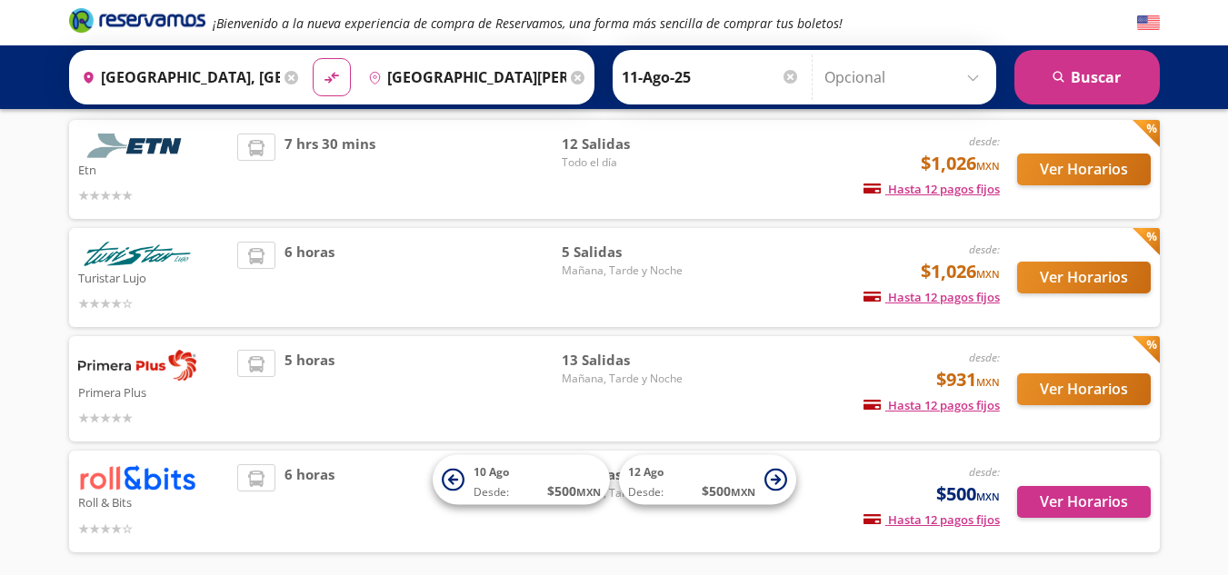
scroll to position [173, 0]
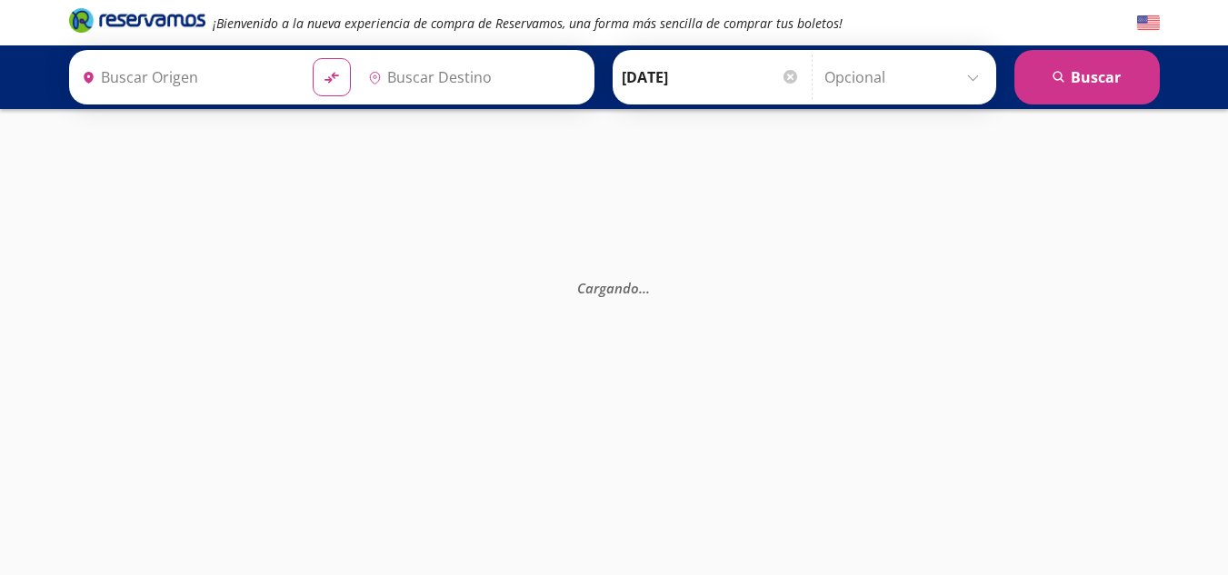
type input "[GEOGRAPHIC_DATA], [GEOGRAPHIC_DATA]"
type input "[GEOGRAPHIC_DATA][PERSON_NAME], [GEOGRAPHIC_DATA][PERSON_NAME]"
type input "[GEOGRAPHIC_DATA], [GEOGRAPHIC_DATA]"
type input "[GEOGRAPHIC_DATA][PERSON_NAME], [GEOGRAPHIC_DATA][PERSON_NAME]"
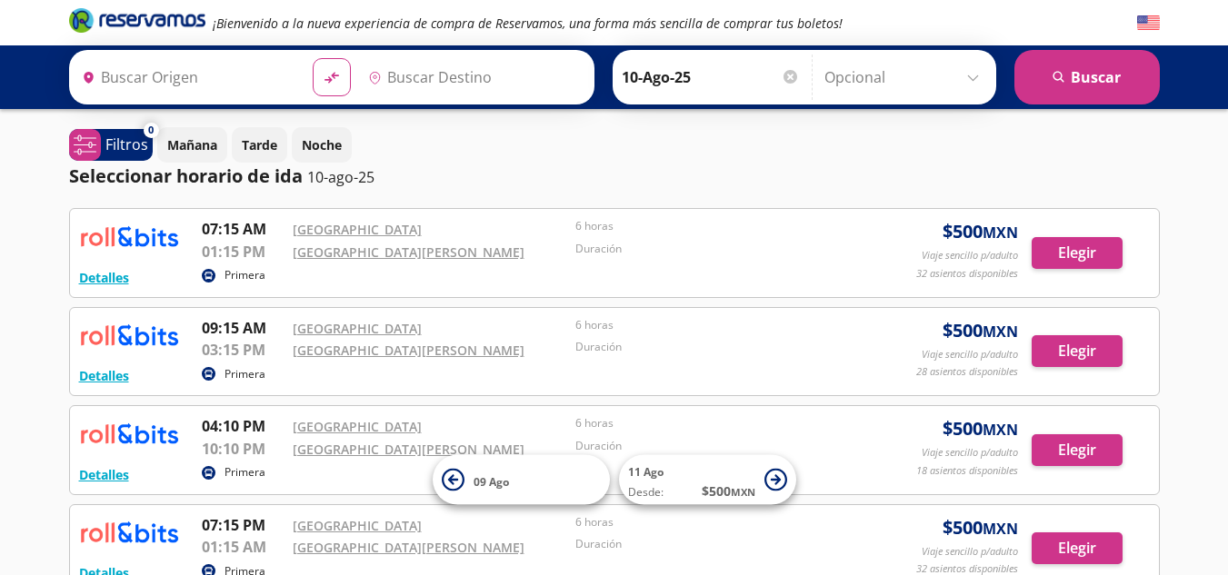
type input "[GEOGRAPHIC_DATA], [GEOGRAPHIC_DATA]"
type input "[GEOGRAPHIC_DATA][PERSON_NAME], [GEOGRAPHIC_DATA][PERSON_NAME]"
